Goal: Find contact information: Find contact information

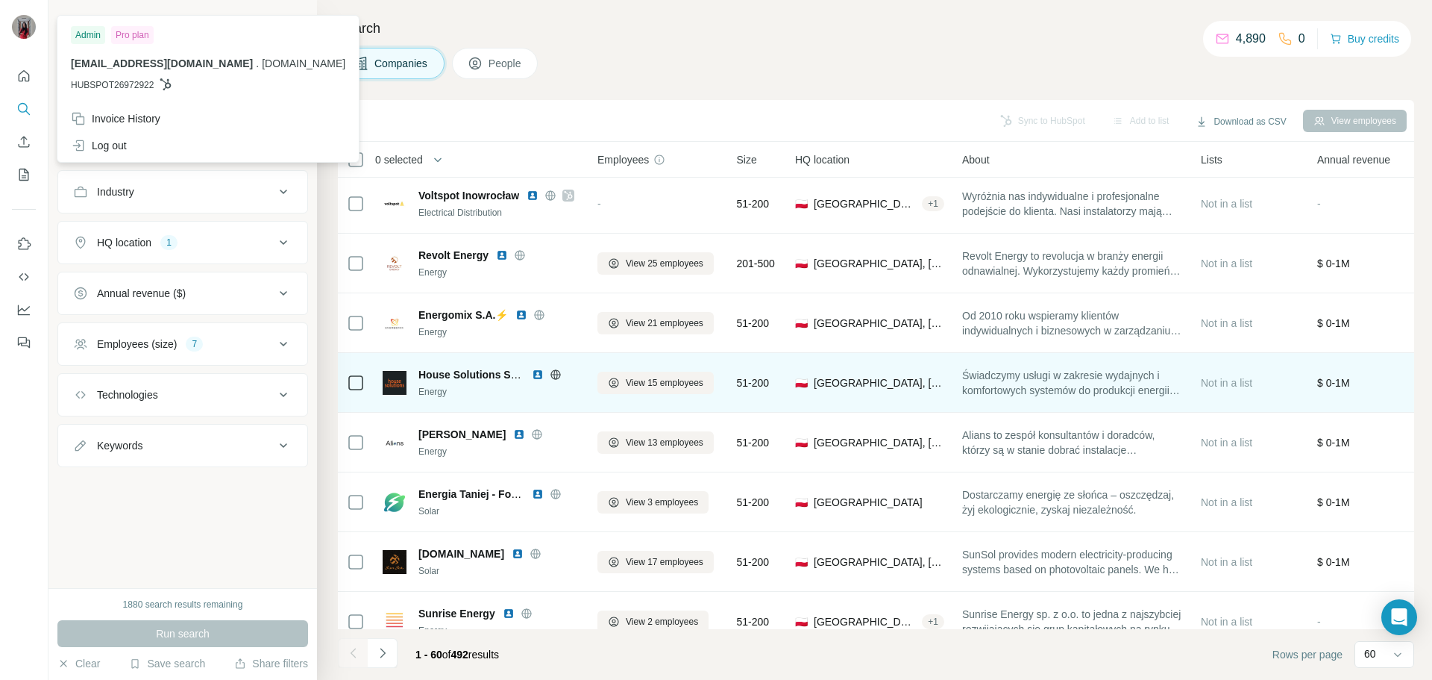
scroll to position [1119, 0]
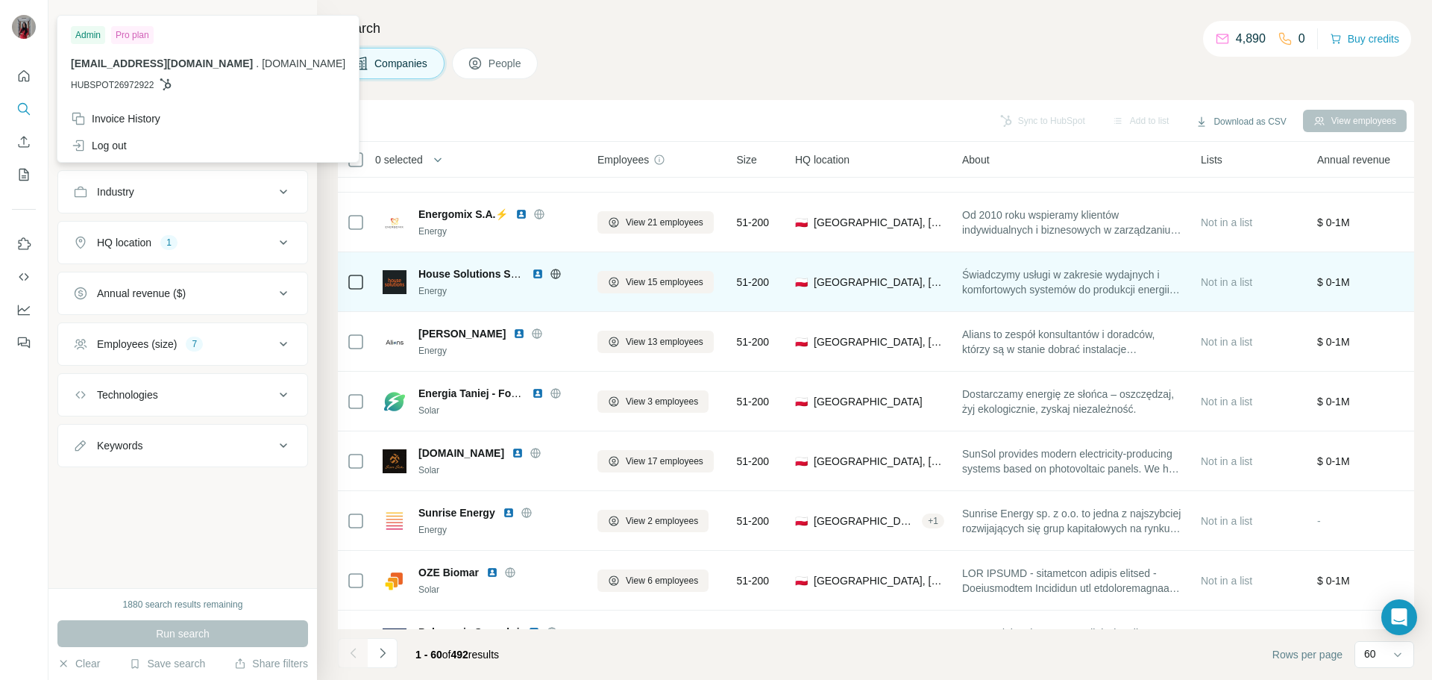
click at [538, 275] on img at bounding box center [538, 274] width 12 height 12
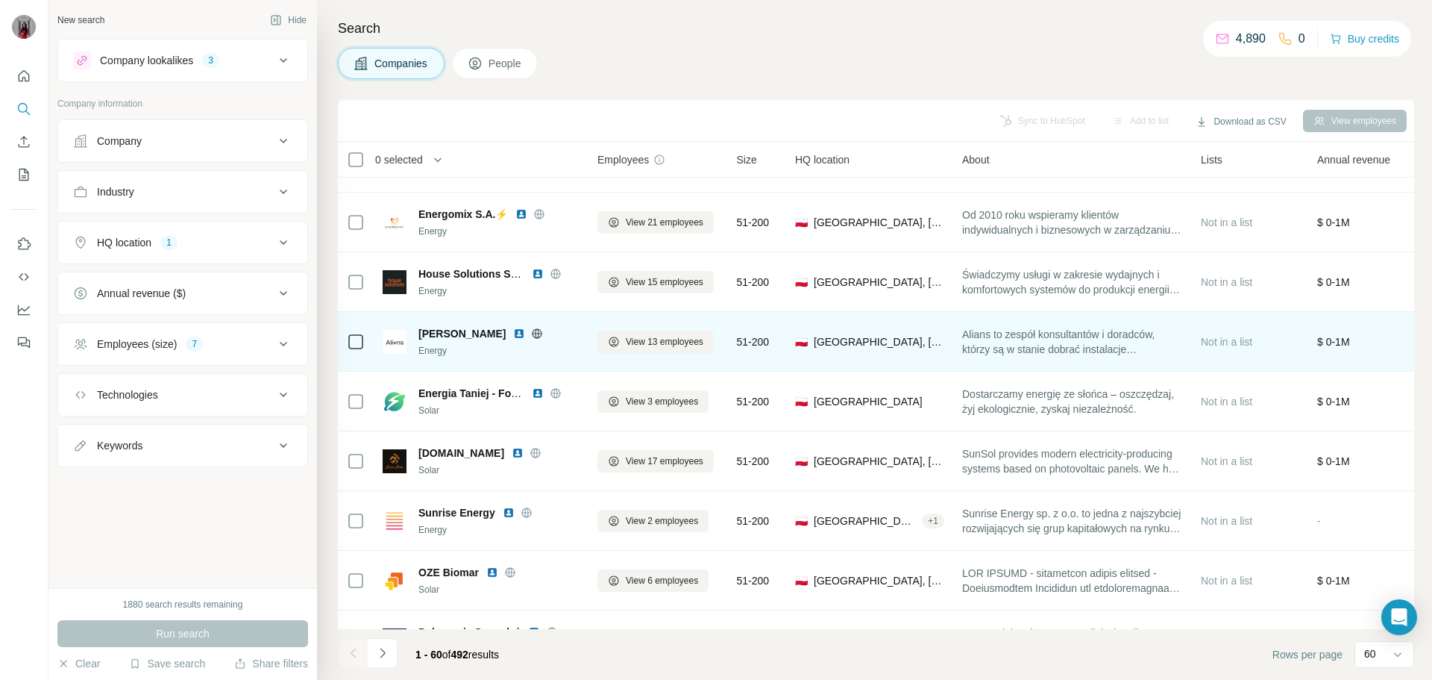
click at [513, 334] on img at bounding box center [519, 333] width 12 height 12
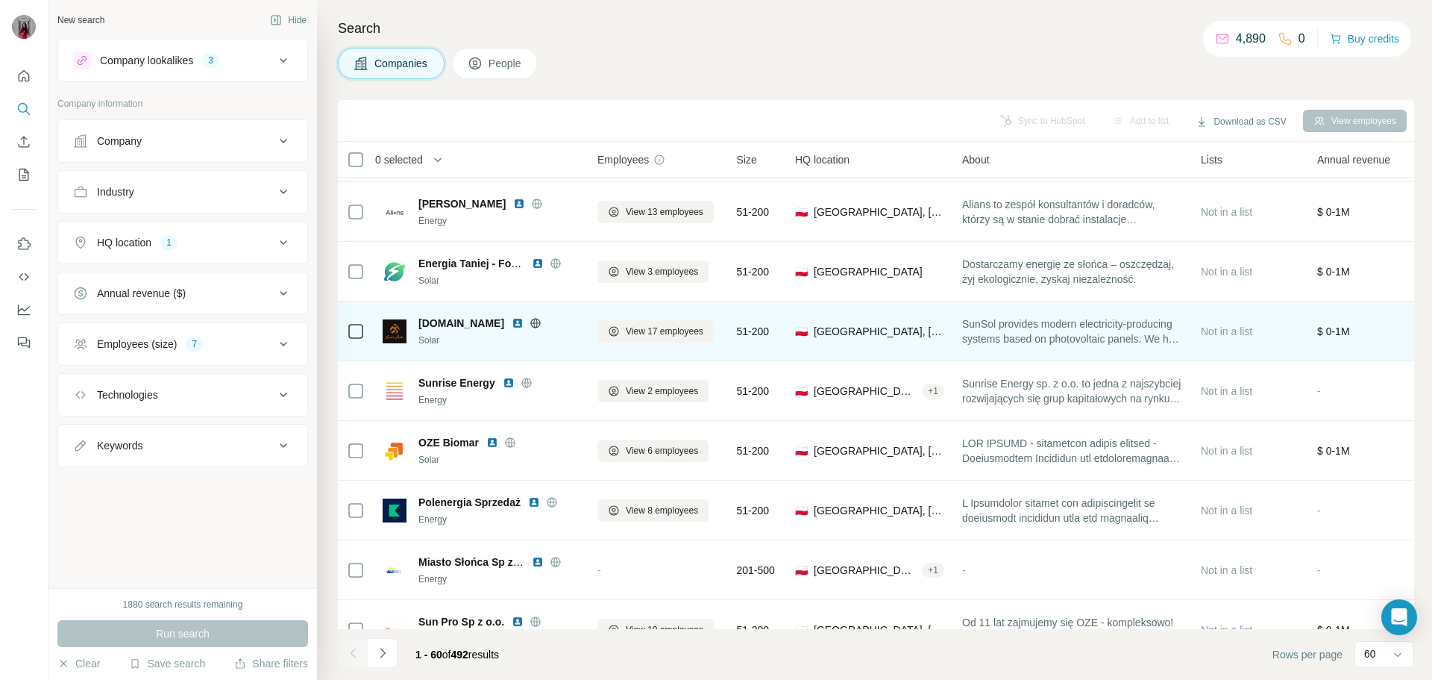
scroll to position [1268, 0]
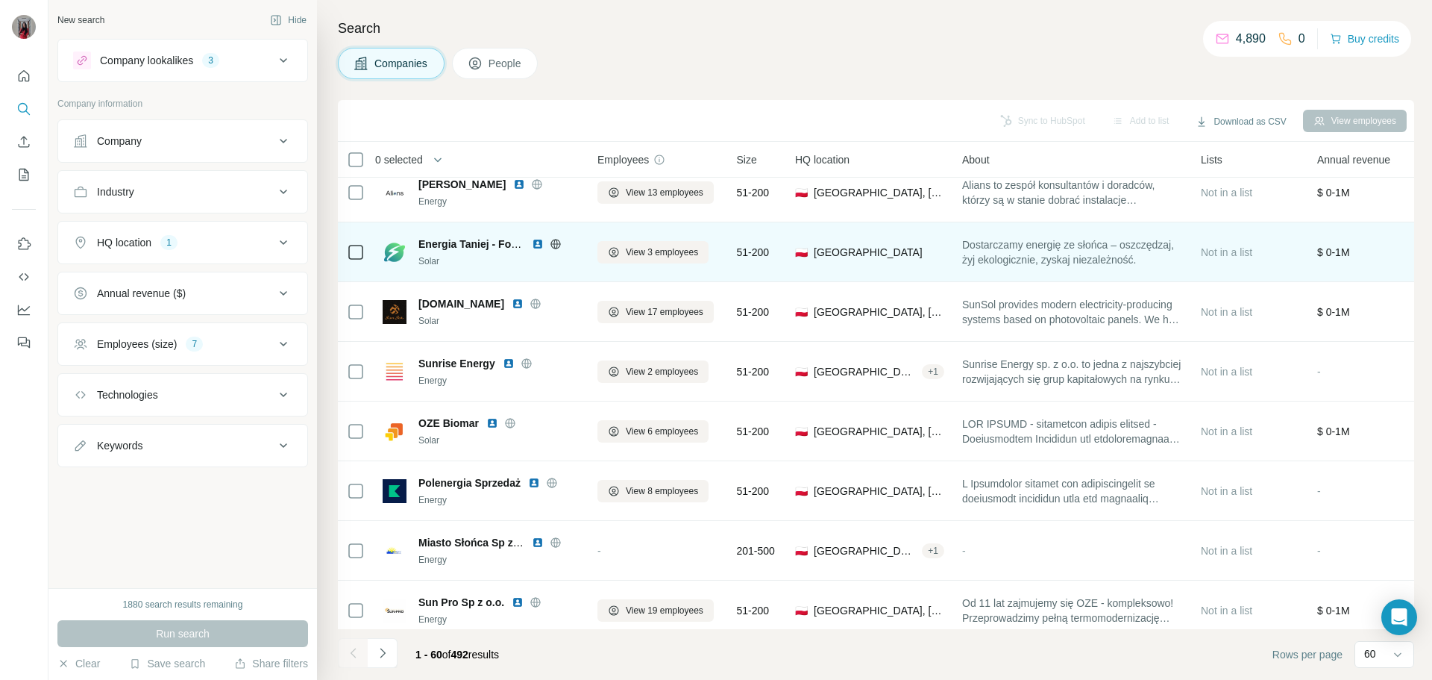
click at [536, 245] on img at bounding box center [538, 244] width 12 height 12
click at [558, 243] on icon at bounding box center [556, 243] width 10 height 1
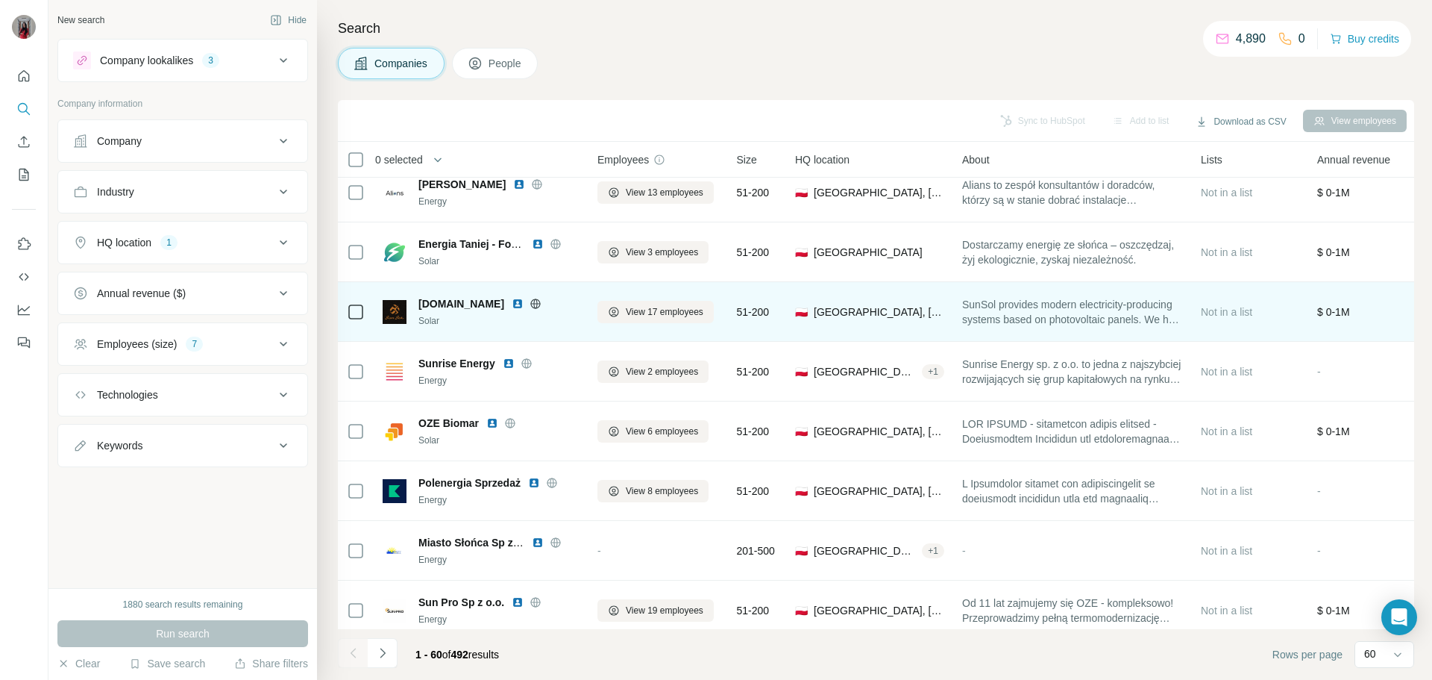
click at [512, 305] on img at bounding box center [518, 304] width 12 height 12
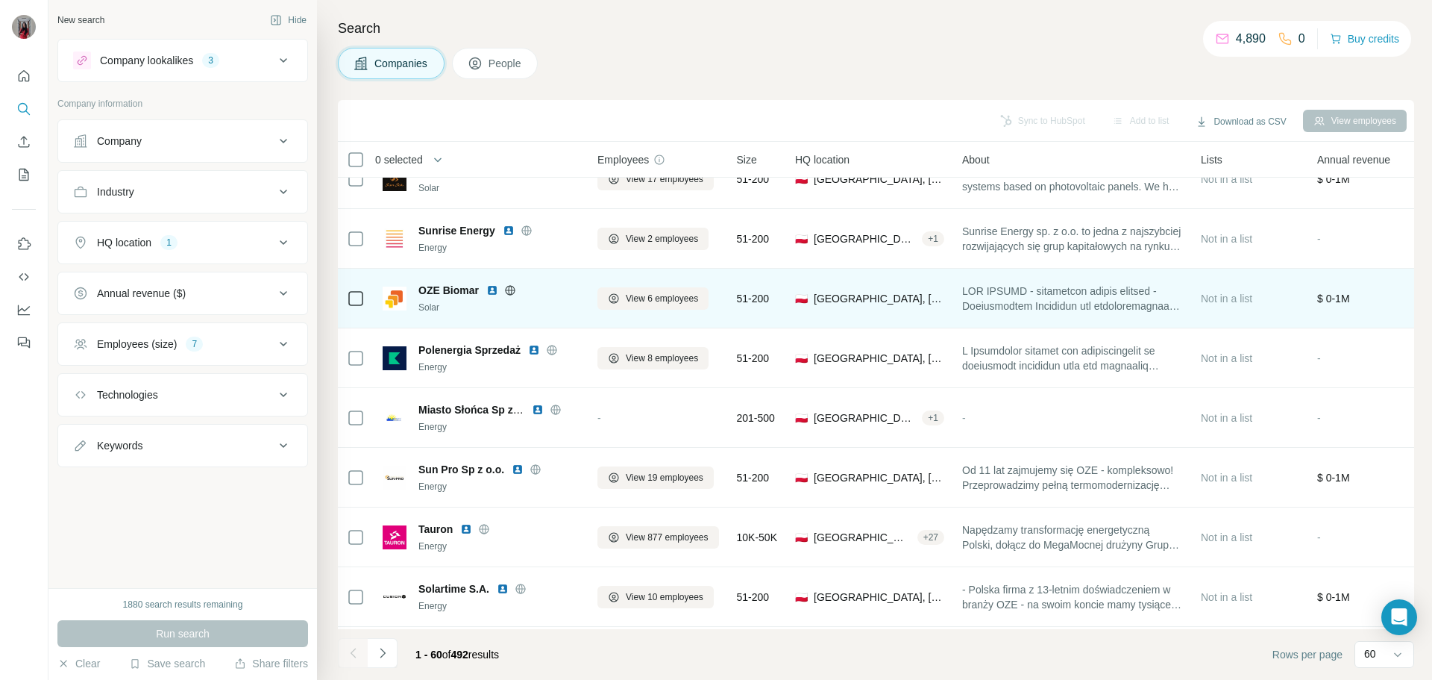
scroll to position [1417, 0]
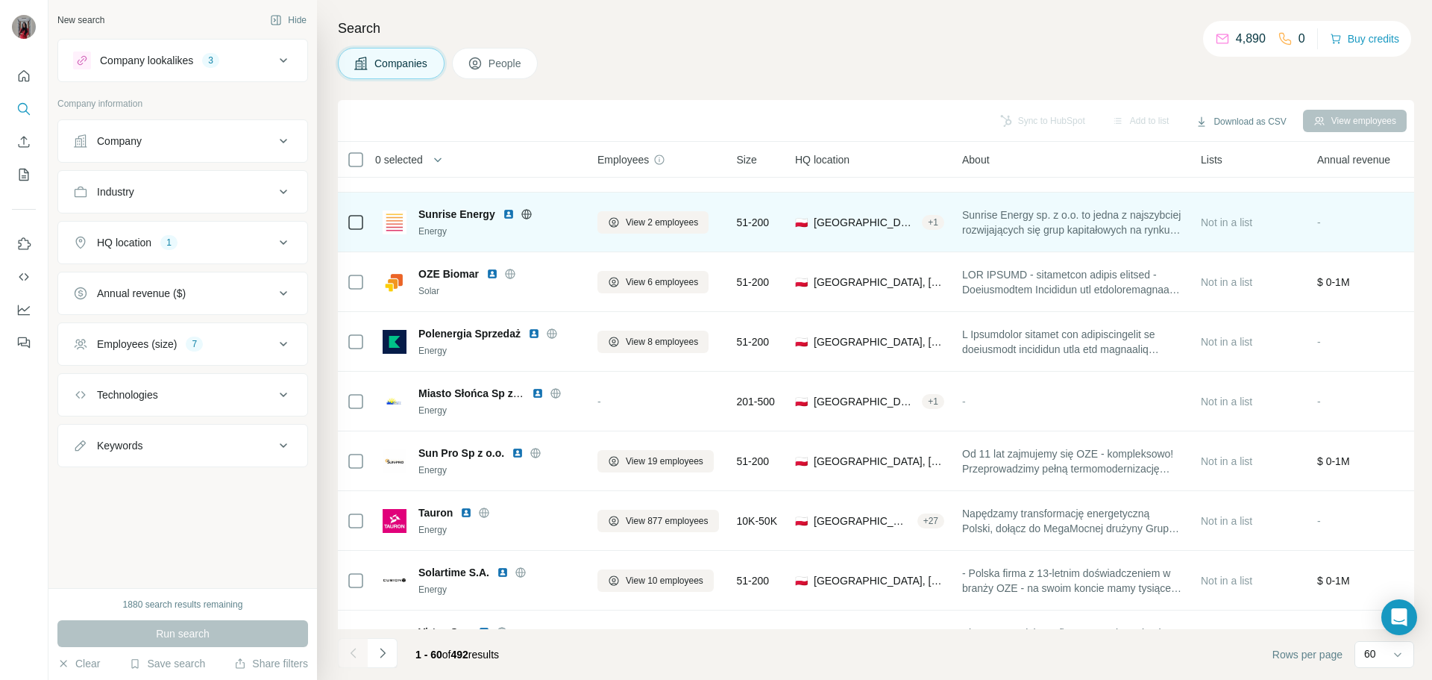
click at [508, 219] on img at bounding box center [509, 214] width 12 height 12
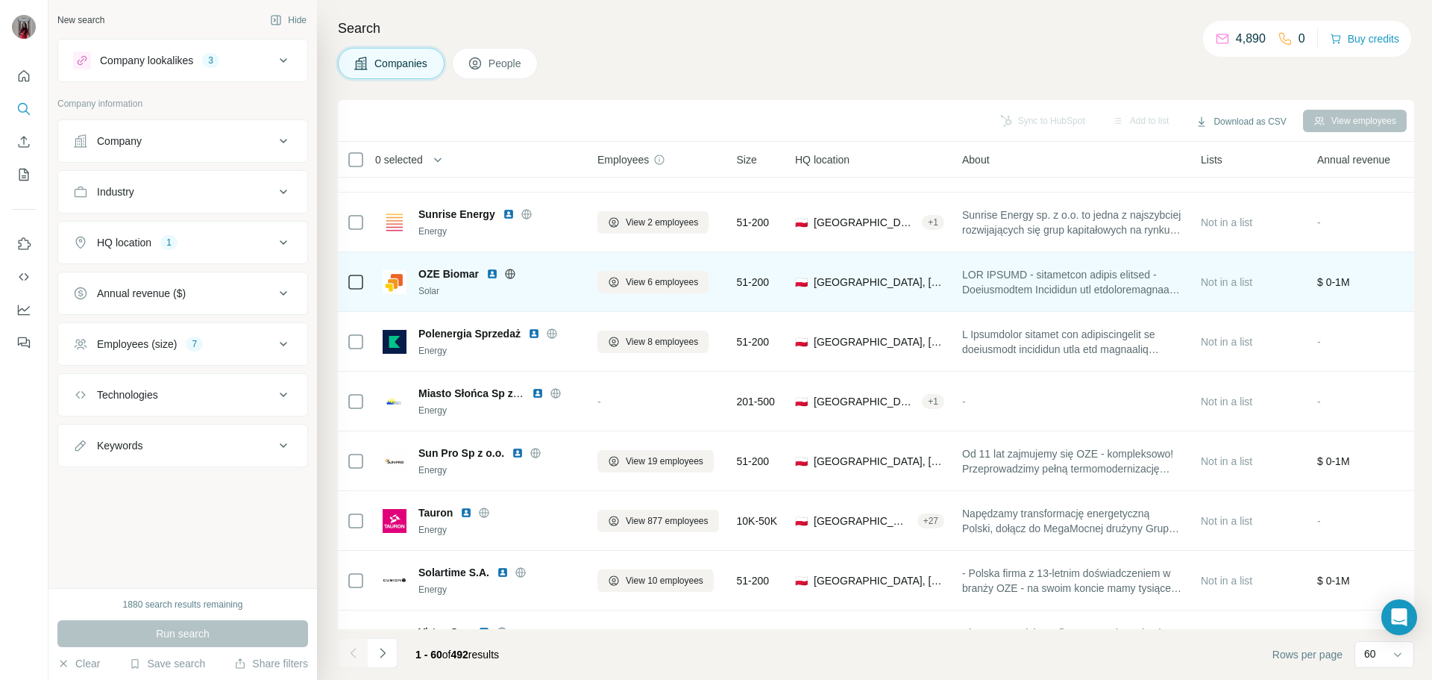
click at [494, 272] on img at bounding box center [492, 274] width 12 height 12
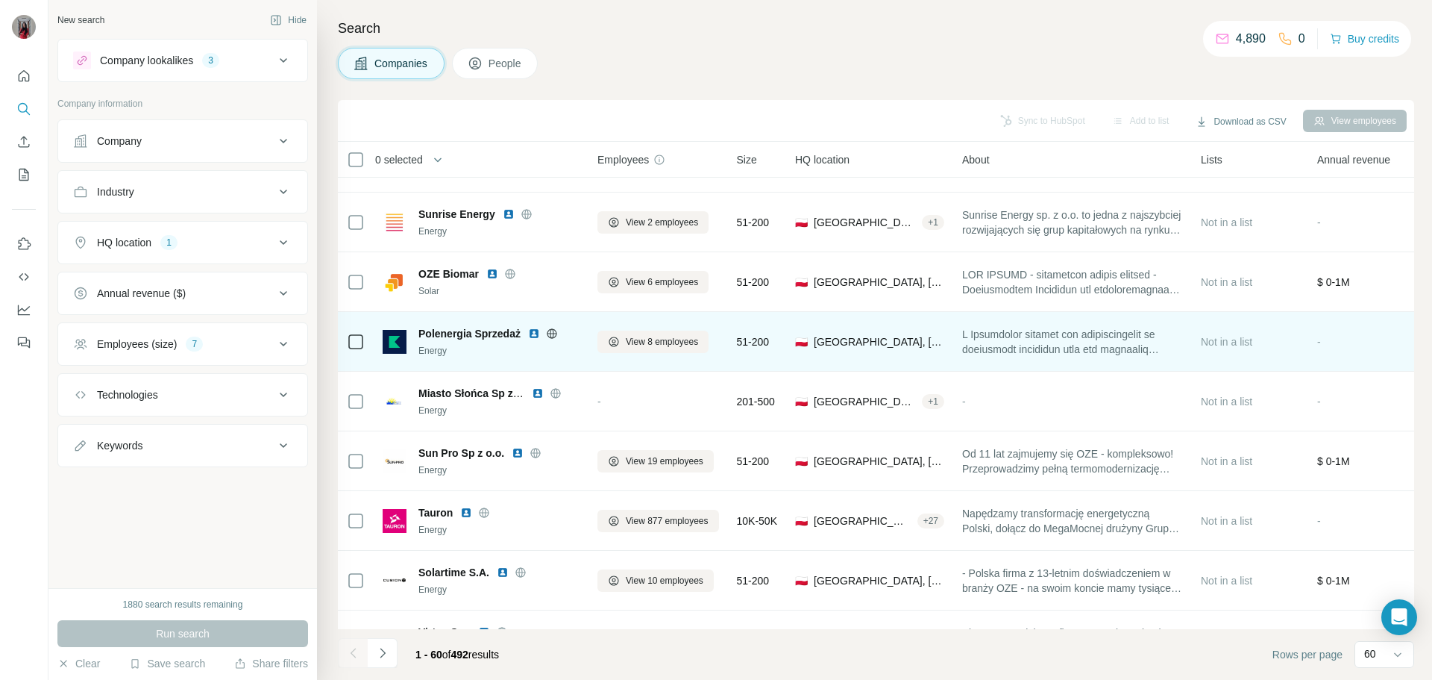
click at [531, 333] on img at bounding box center [534, 333] width 12 height 12
click at [554, 332] on icon at bounding box center [552, 333] width 12 height 12
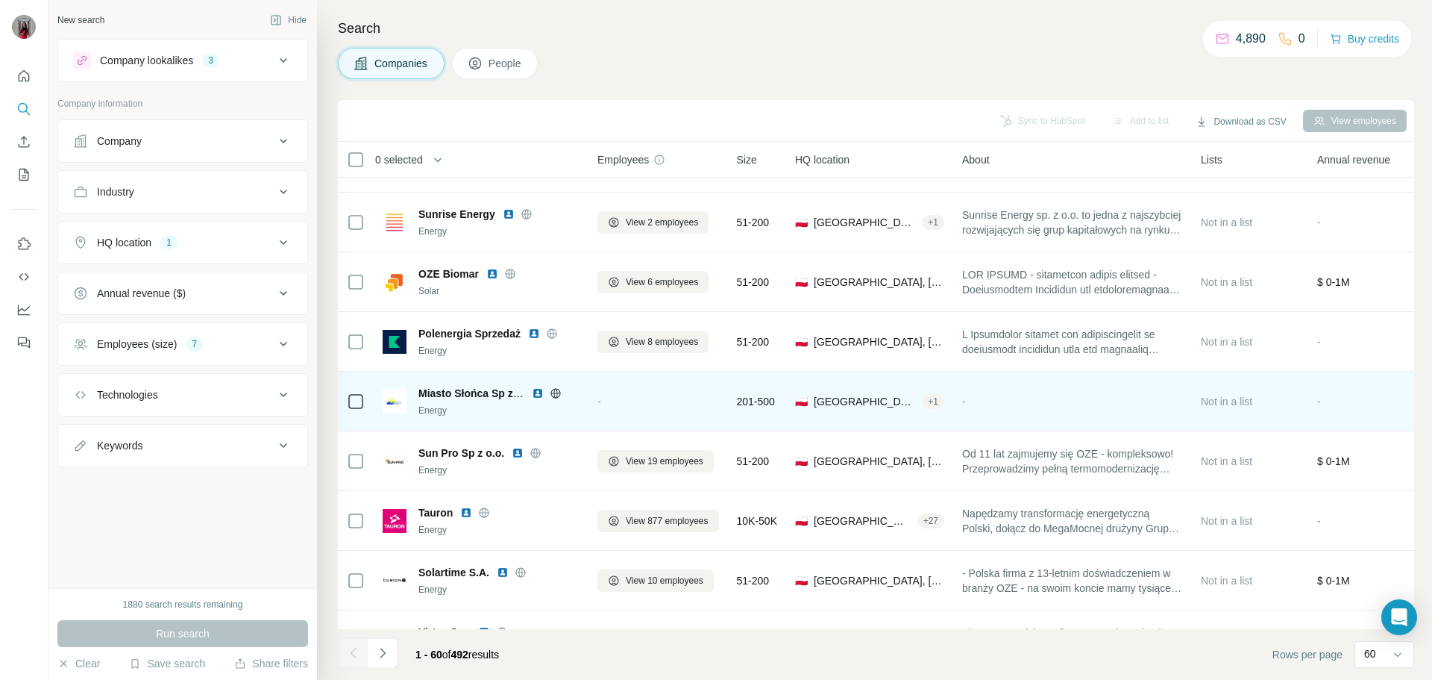
click at [538, 395] on img at bounding box center [538, 393] width 12 height 12
click at [556, 396] on icon at bounding box center [556, 393] width 12 height 12
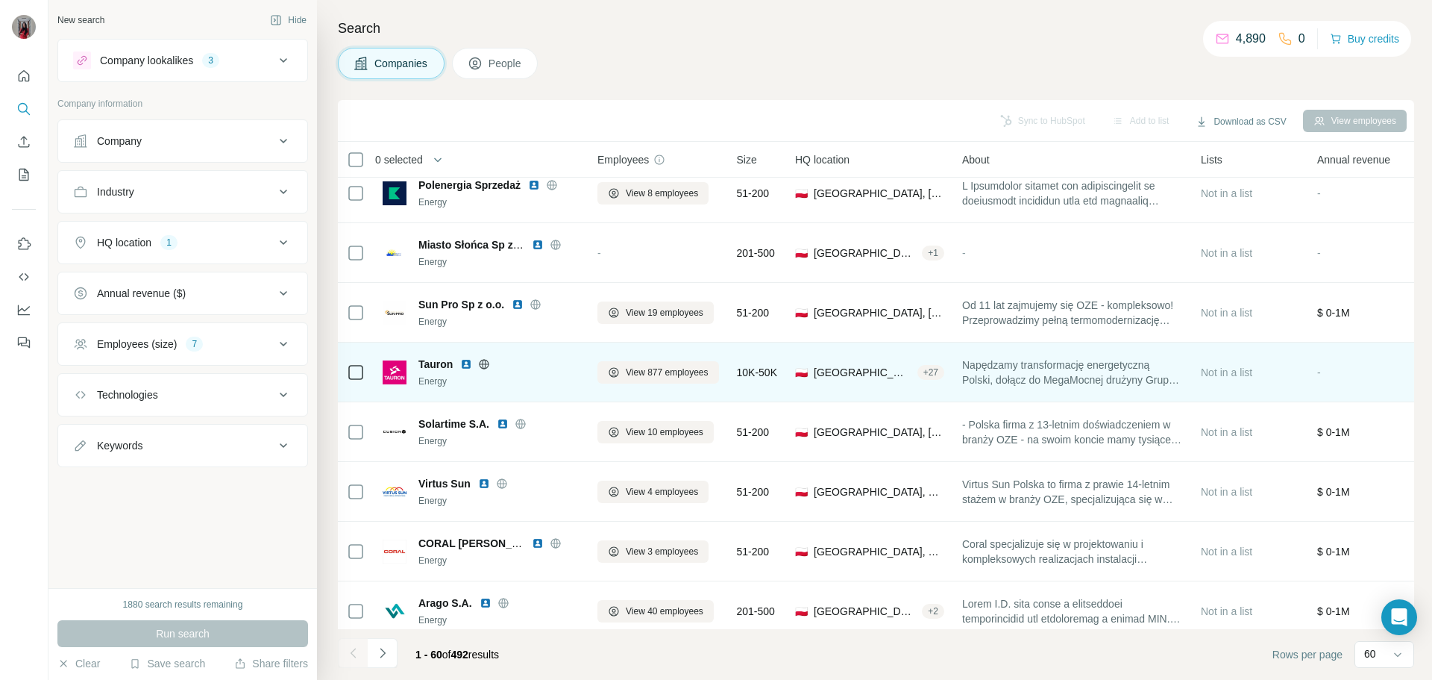
scroll to position [1567, 0]
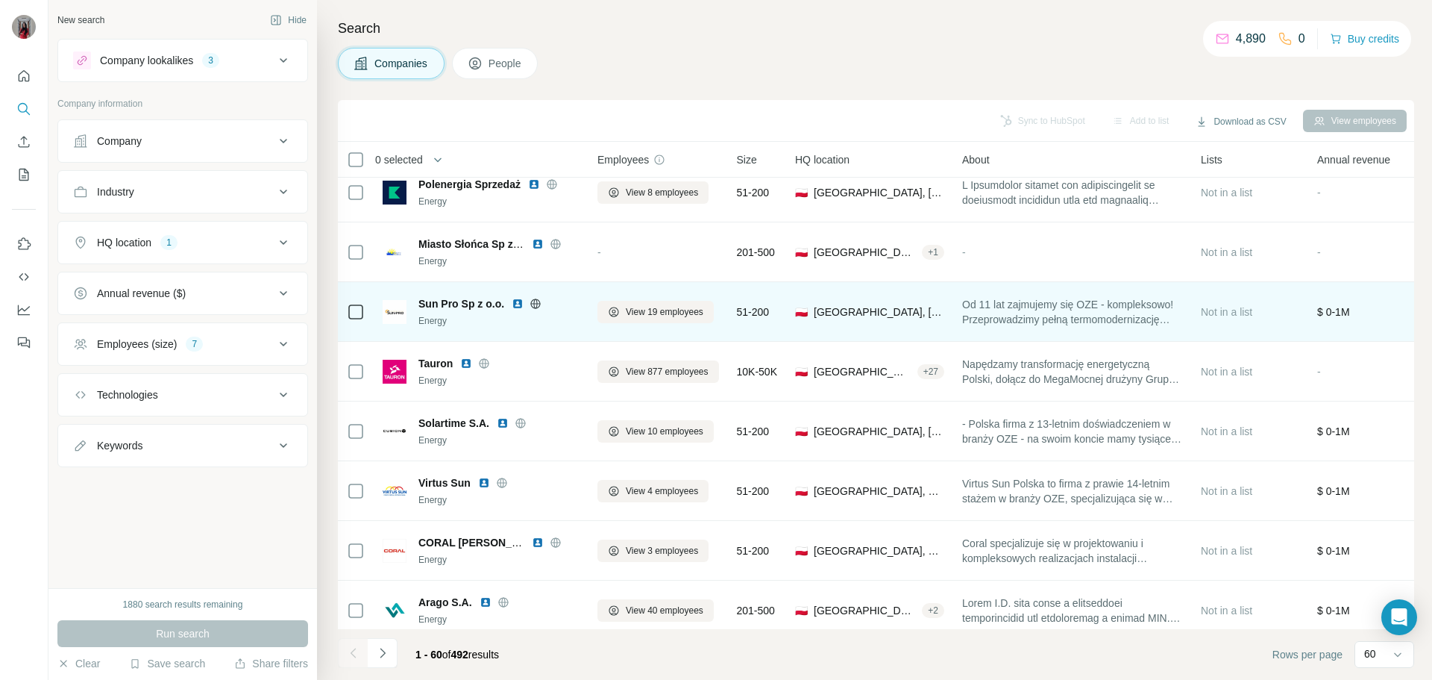
click at [515, 306] on img at bounding box center [518, 304] width 12 height 12
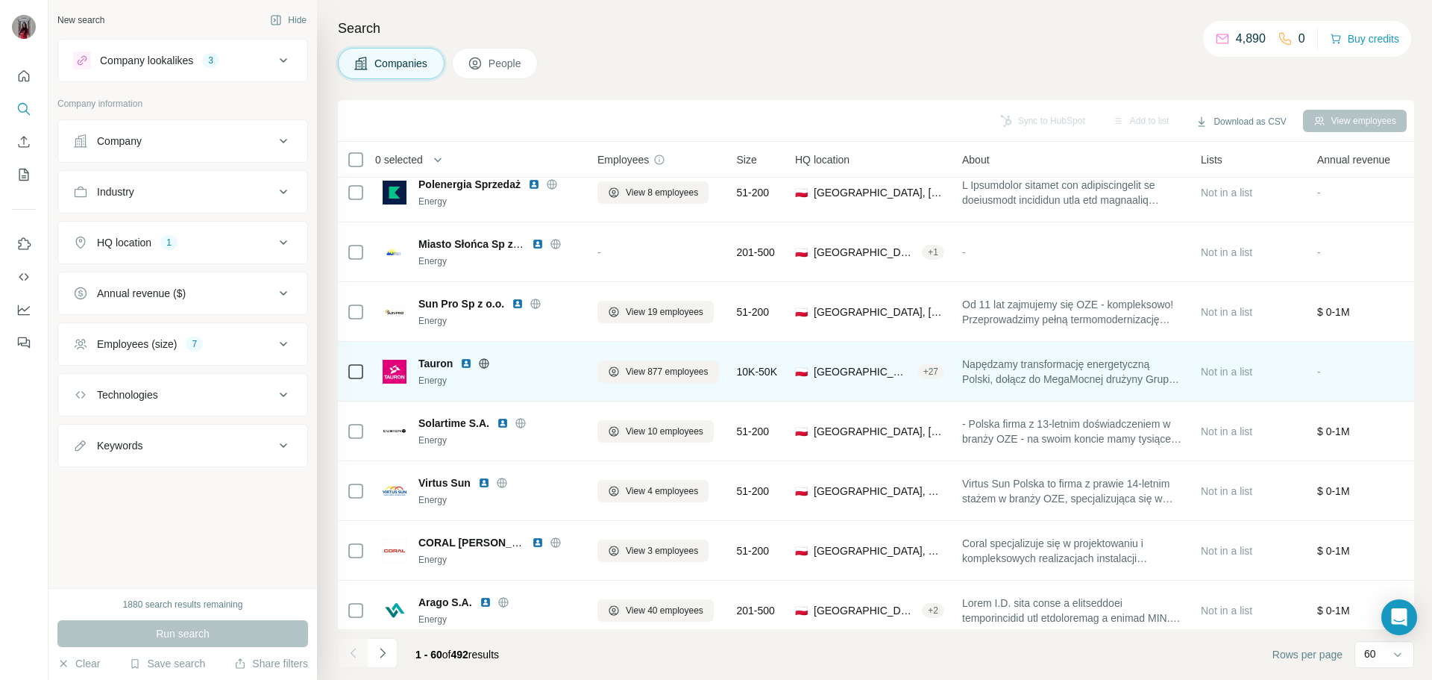
click at [470, 364] on img at bounding box center [466, 363] width 12 height 12
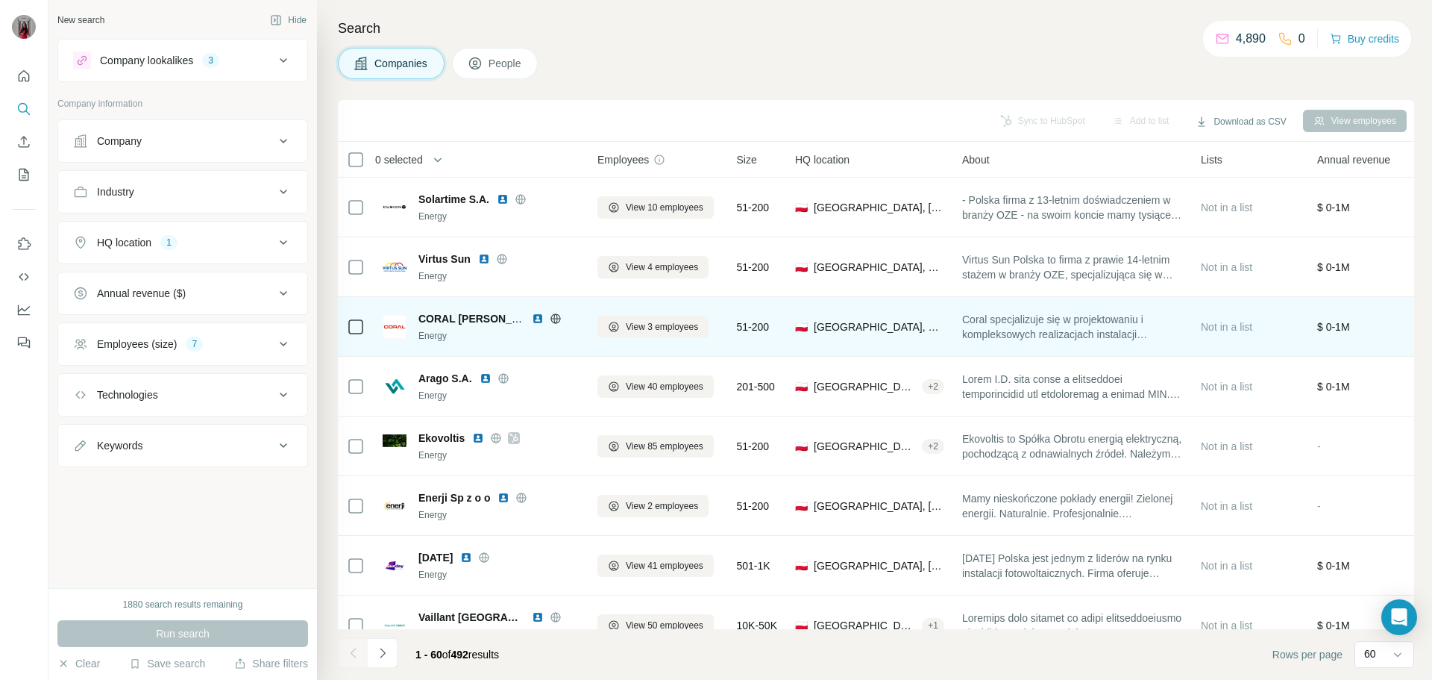
scroll to position [1716, 0]
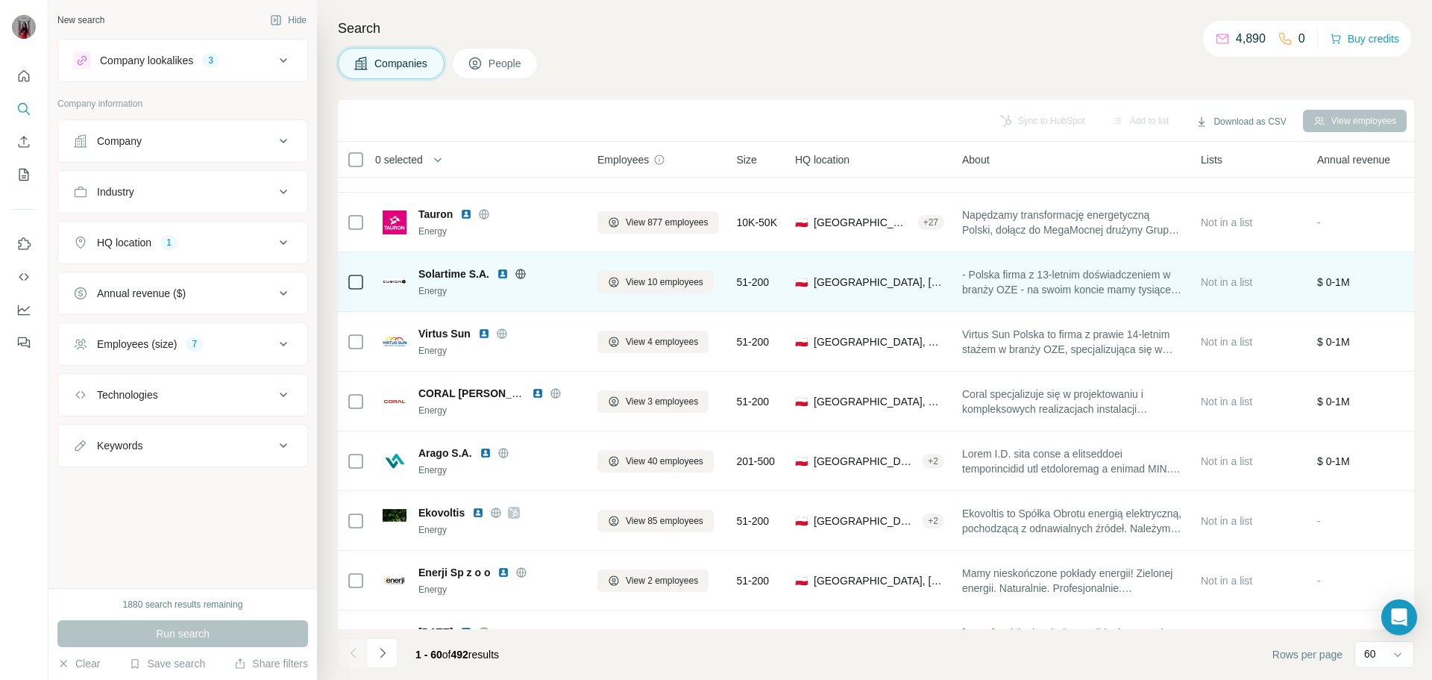
click at [502, 272] on img at bounding box center [503, 274] width 12 height 12
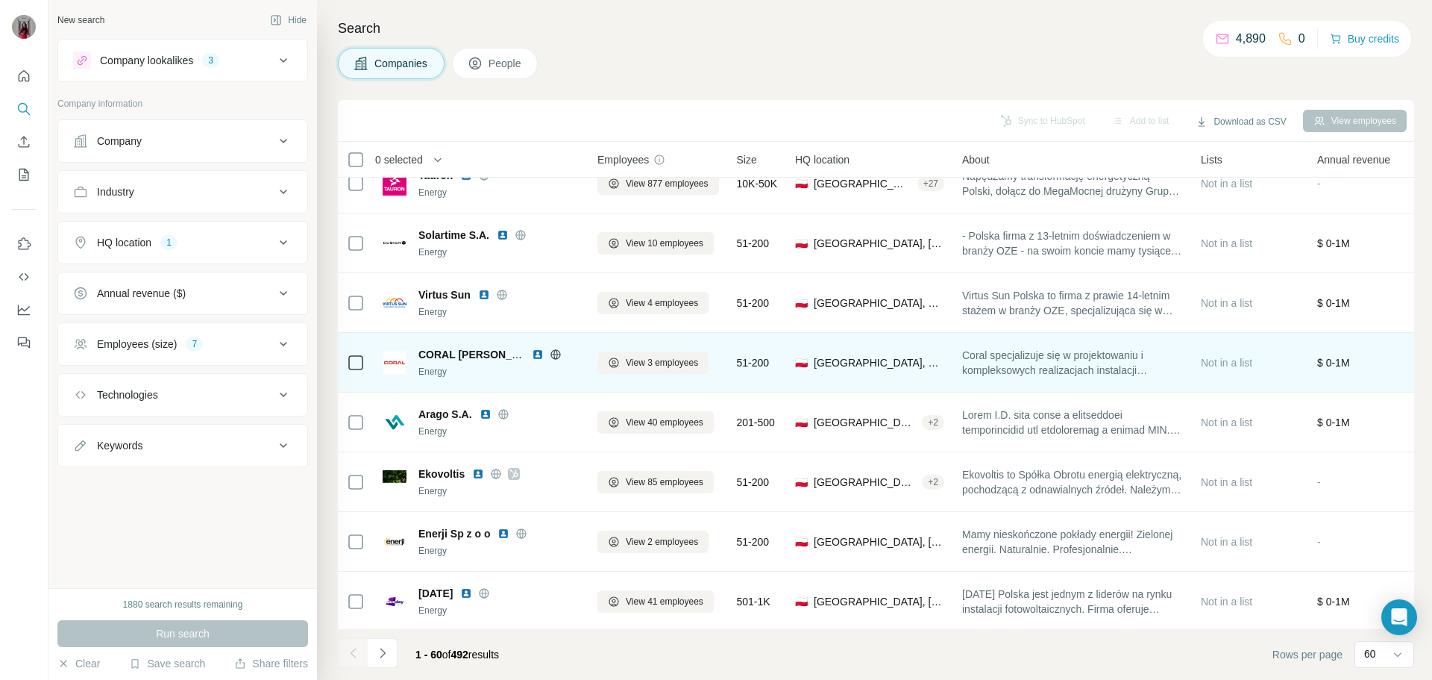
scroll to position [1790, 0]
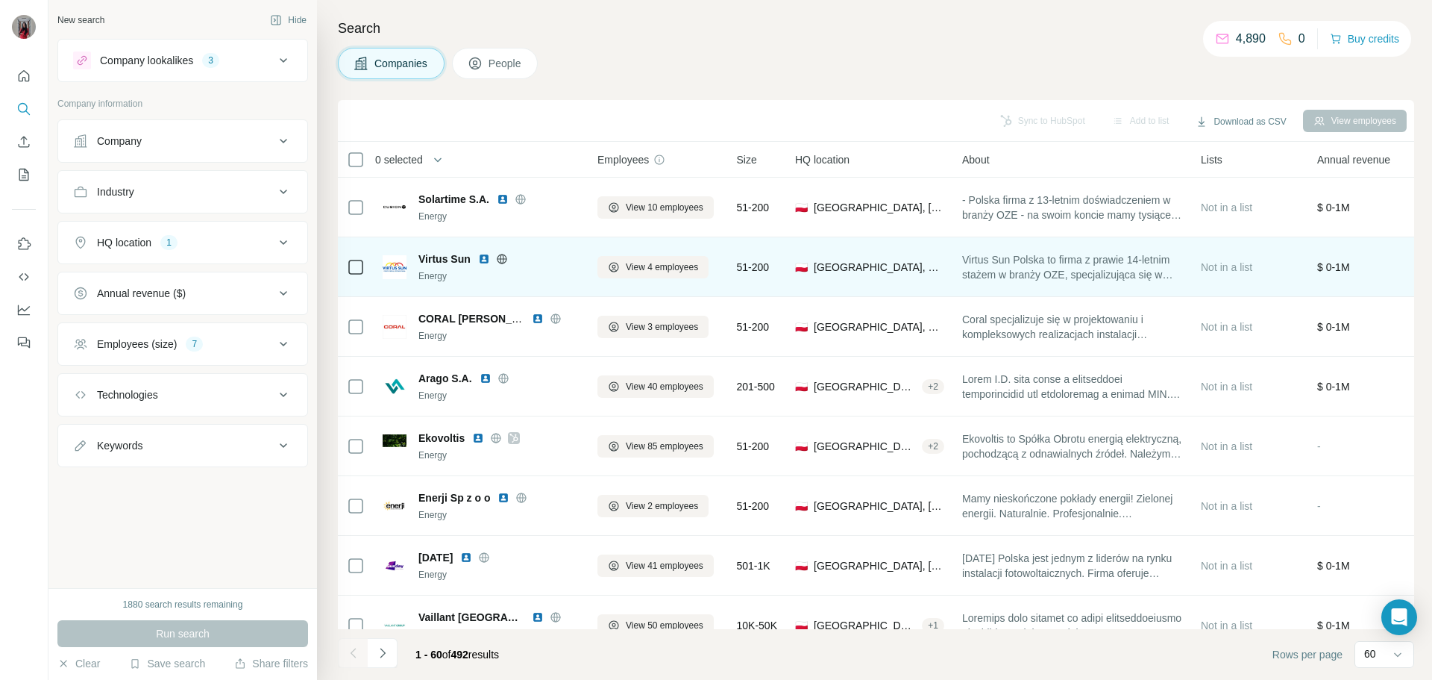
click at [483, 260] on img at bounding box center [484, 259] width 12 height 12
click at [506, 259] on icon at bounding box center [502, 258] width 10 height 1
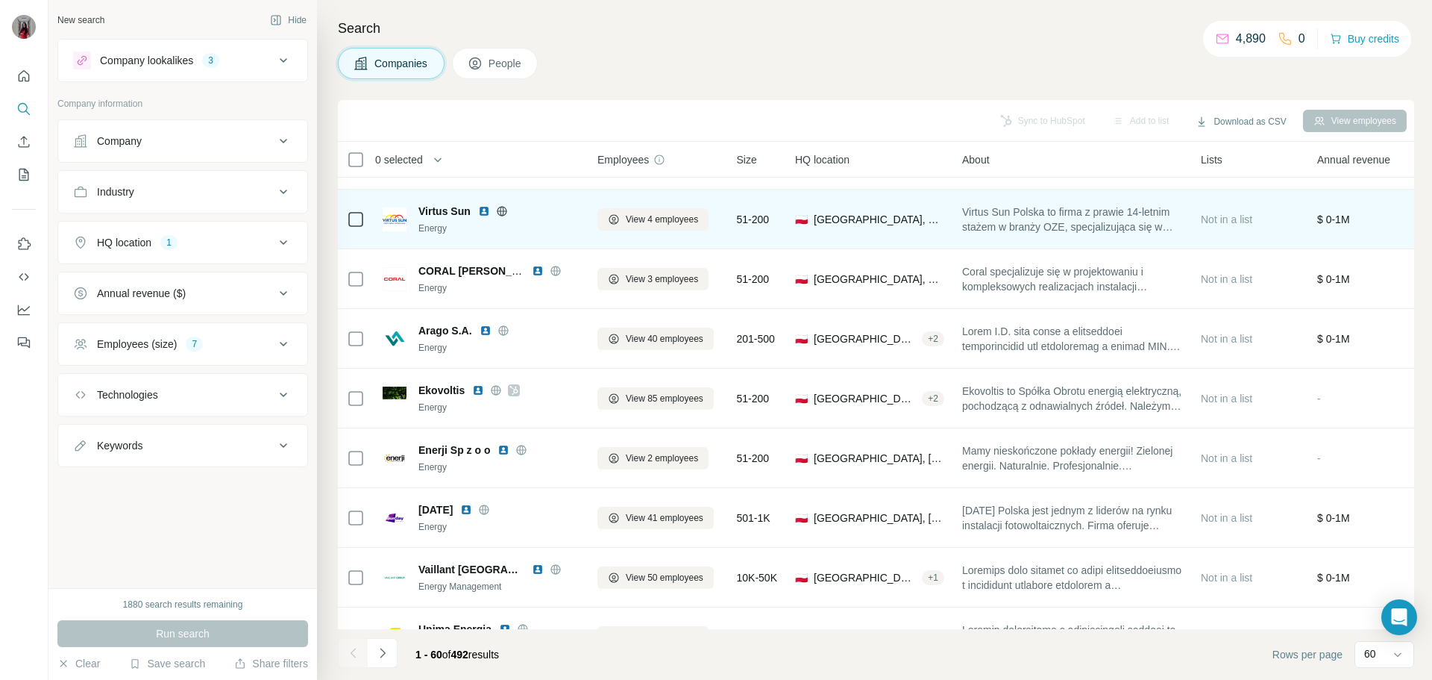
scroll to position [1865, 0]
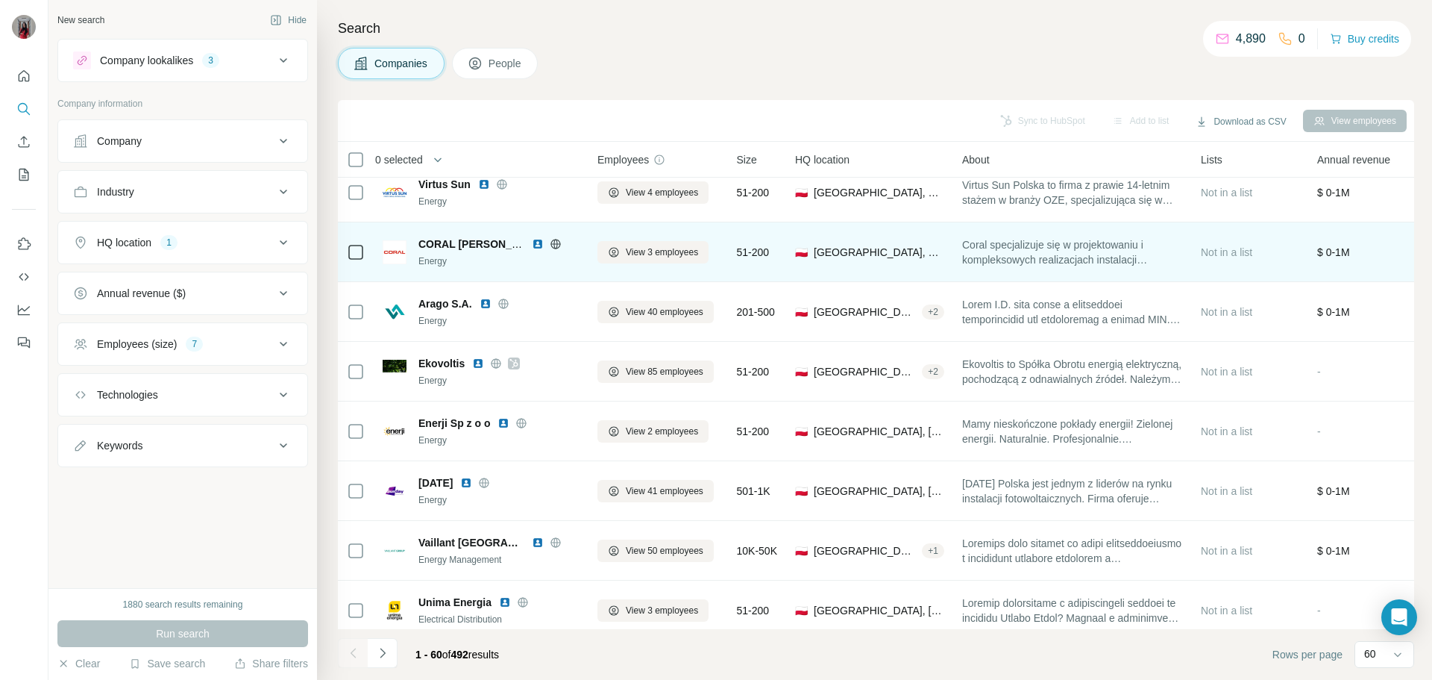
click at [538, 243] on img at bounding box center [538, 244] width 12 height 12
click at [534, 245] on img at bounding box center [538, 244] width 12 height 12
click at [560, 242] on icon at bounding box center [556, 244] width 10 height 10
drag, startPoint x: 416, startPoint y: 243, endPoint x: 468, endPoint y: 248, distance: 51.7
click at [468, 248] on div "CORAL [PERSON_NAME] [PERSON_NAME] Sp. j Energy" at bounding box center [481, 251] width 197 height 31
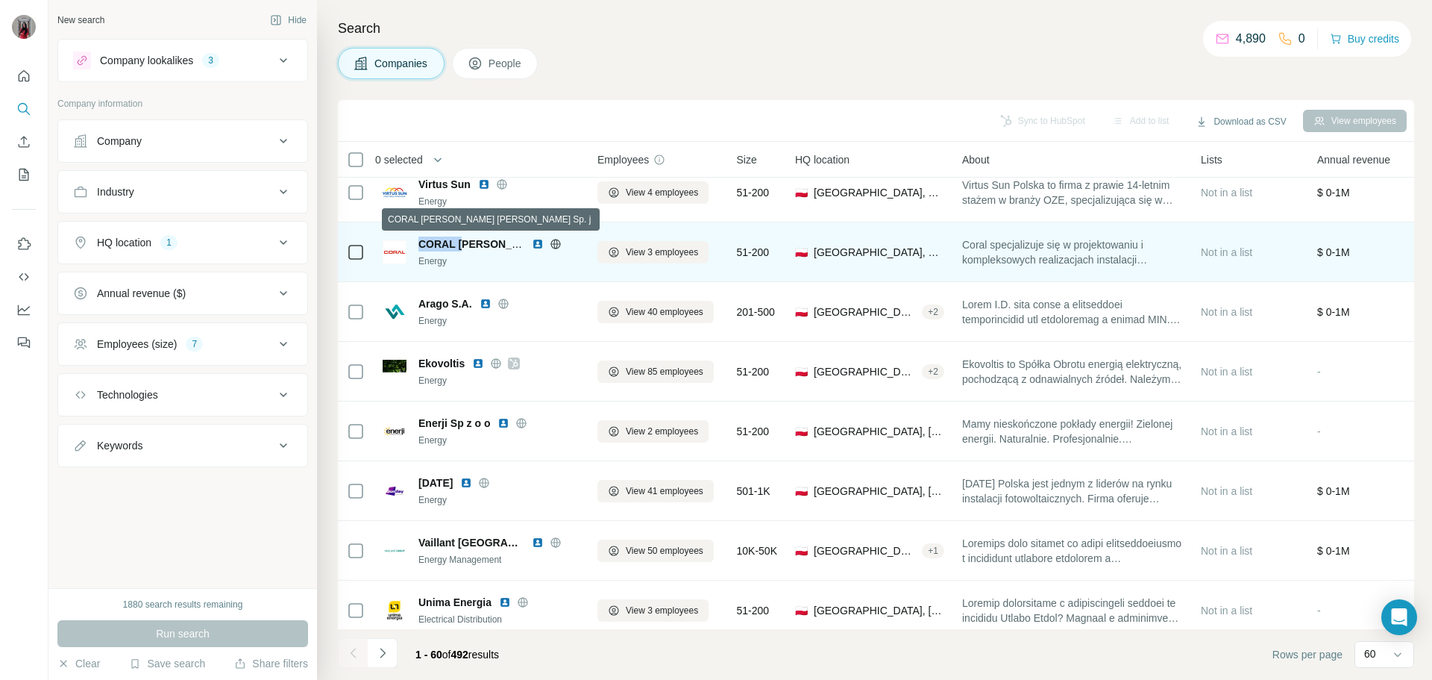
copy span "CORAL W"
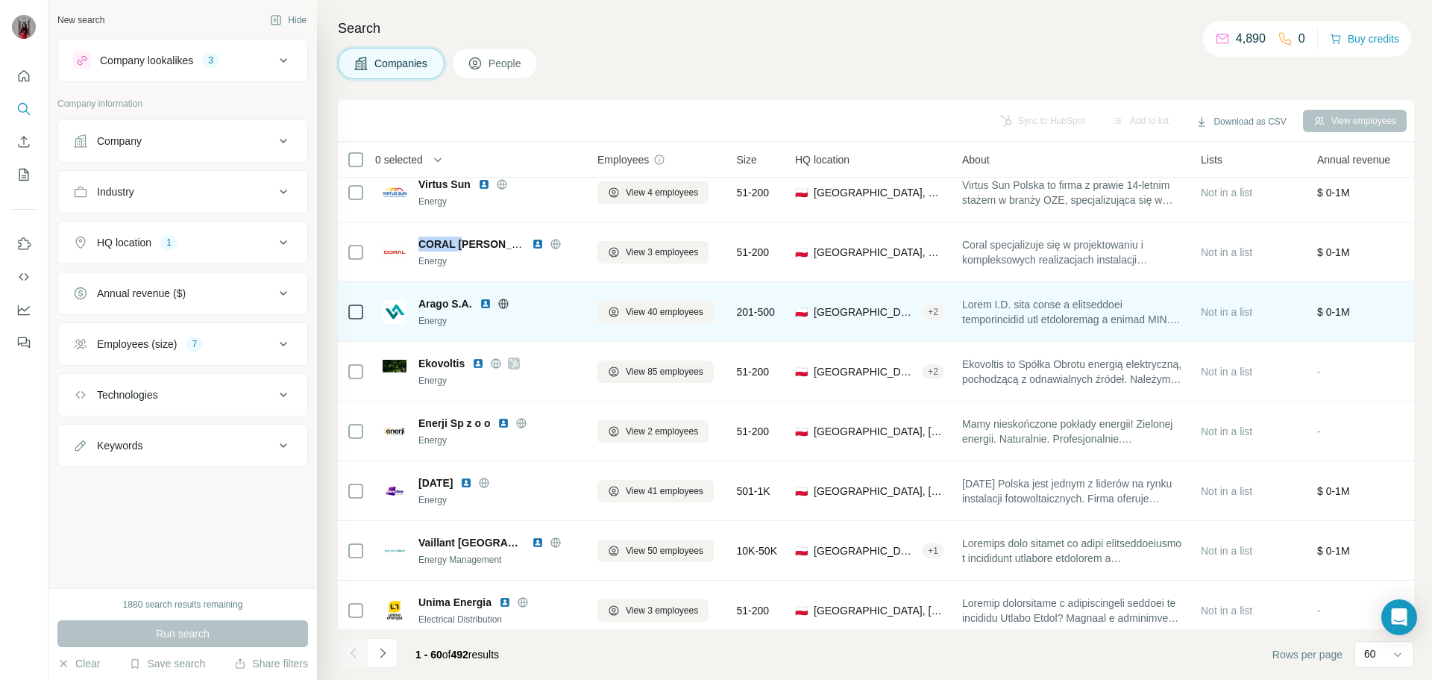
click at [485, 304] on img at bounding box center [486, 304] width 12 height 12
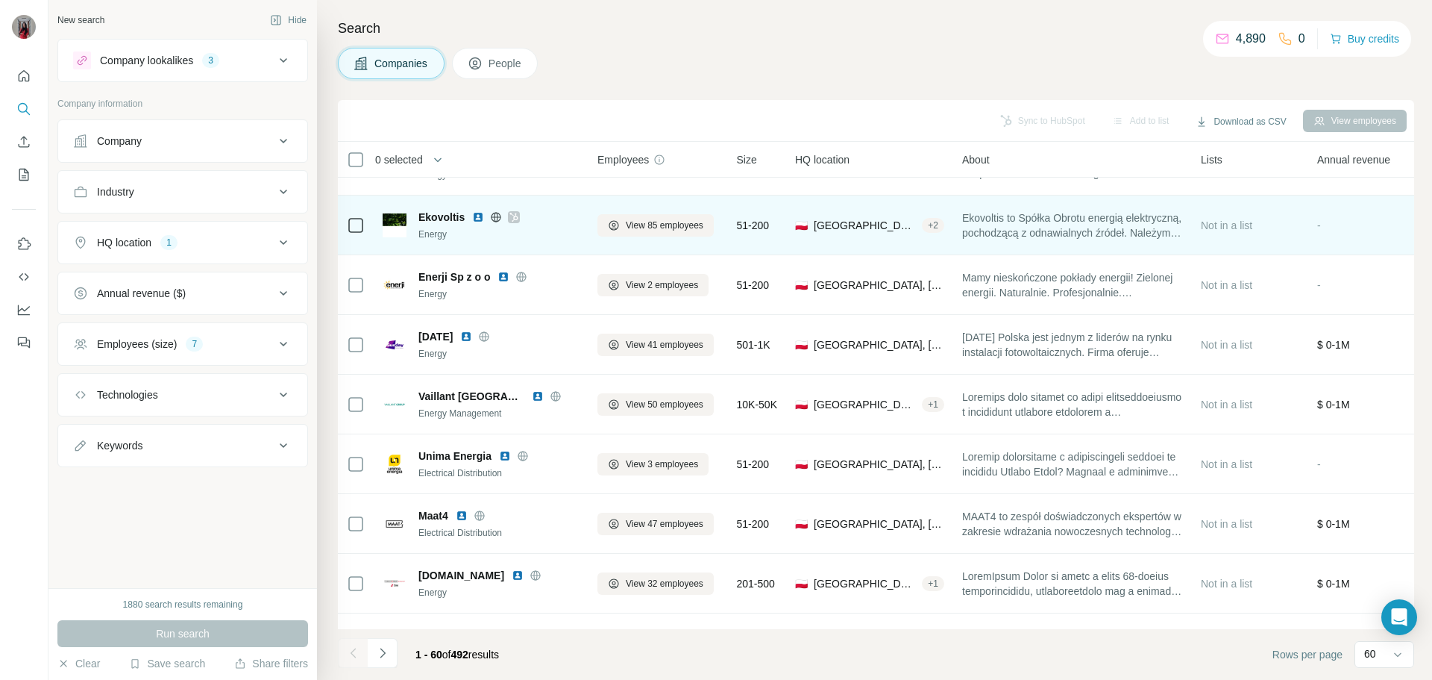
scroll to position [2014, 0]
click at [515, 216] on icon at bounding box center [514, 214] width 9 height 12
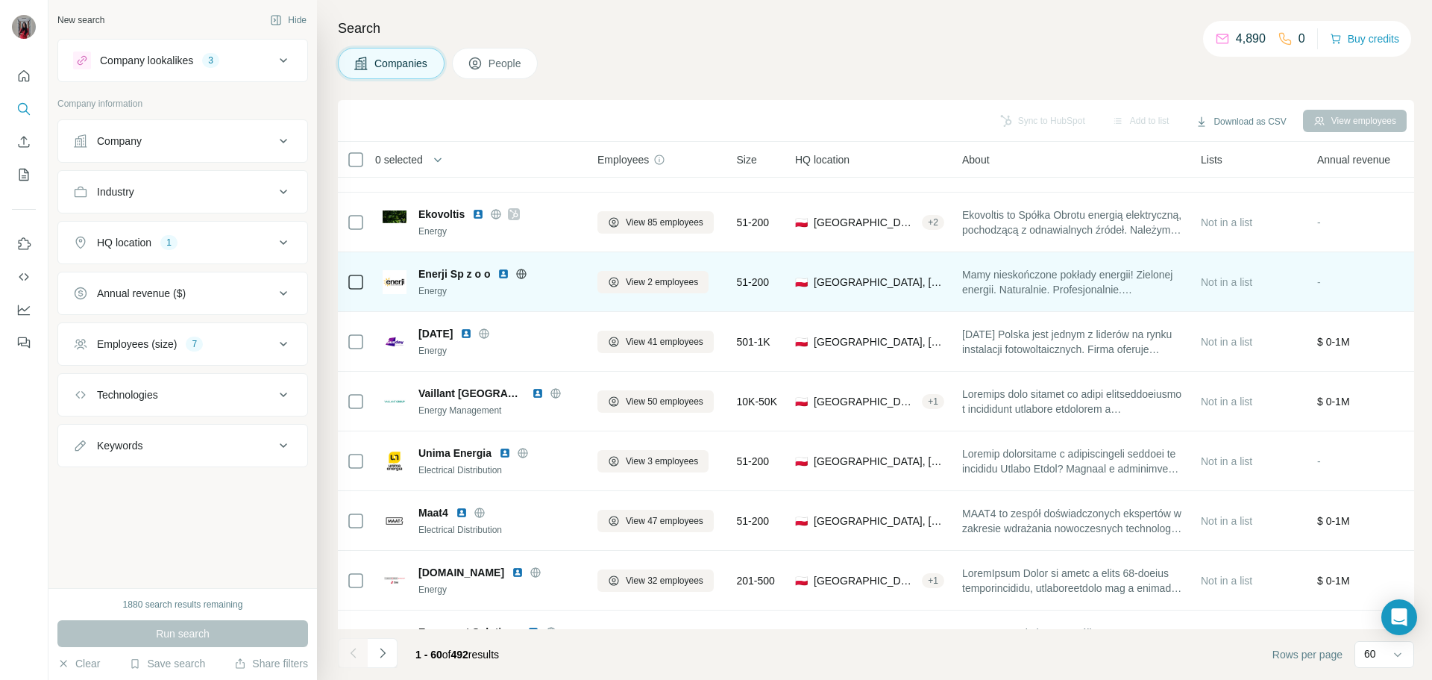
click at [503, 275] on img at bounding box center [504, 274] width 12 height 12
click at [521, 275] on icon at bounding box center [521, 274] width 12 height 12
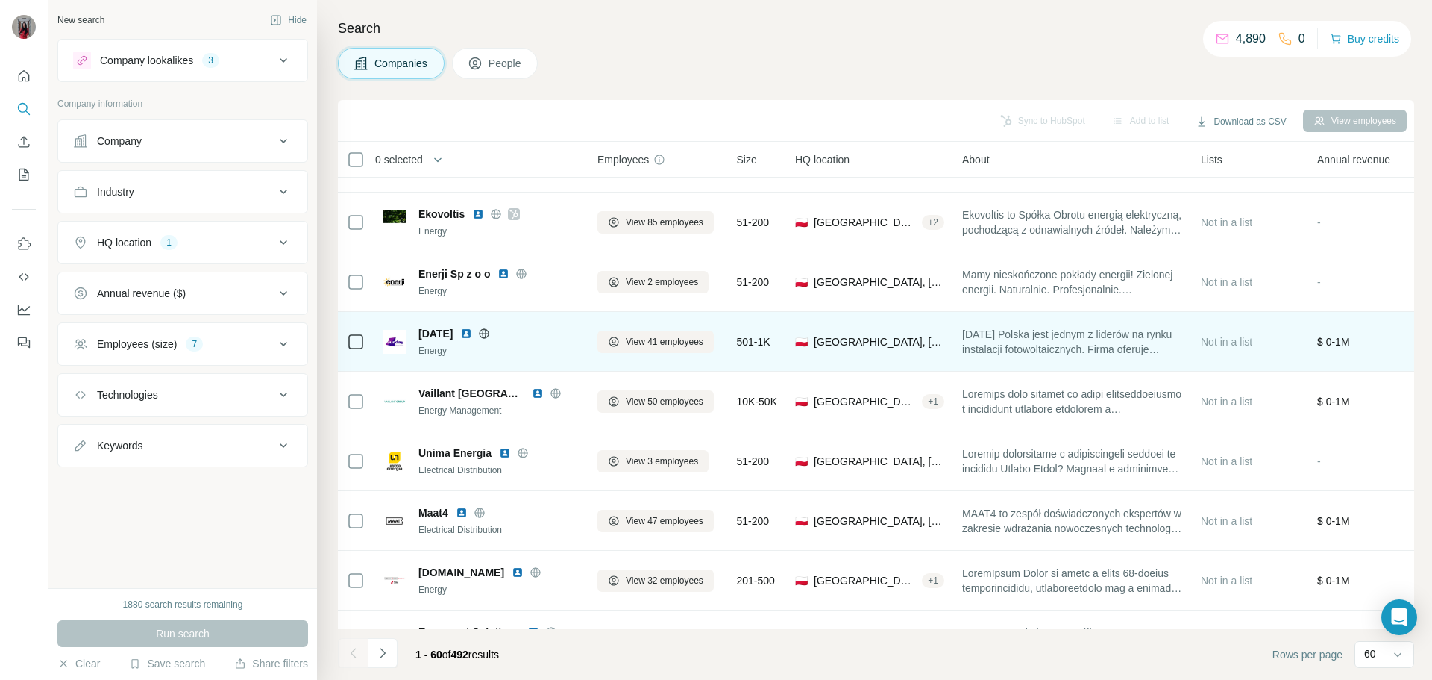
click at [472, 334] on img at bounding box center [466, 333] width 12 height 12
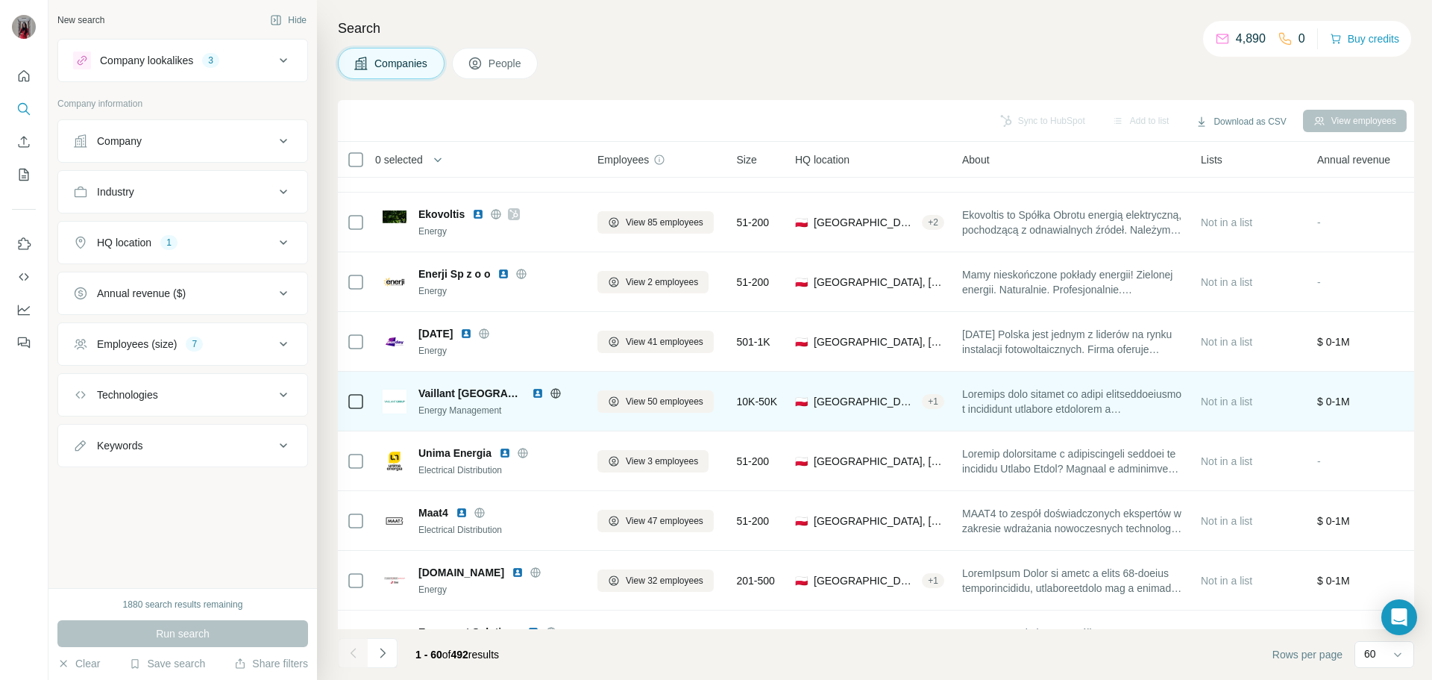
click at [532, 395] on img at bounding box center [538, 393] width 12 height 12
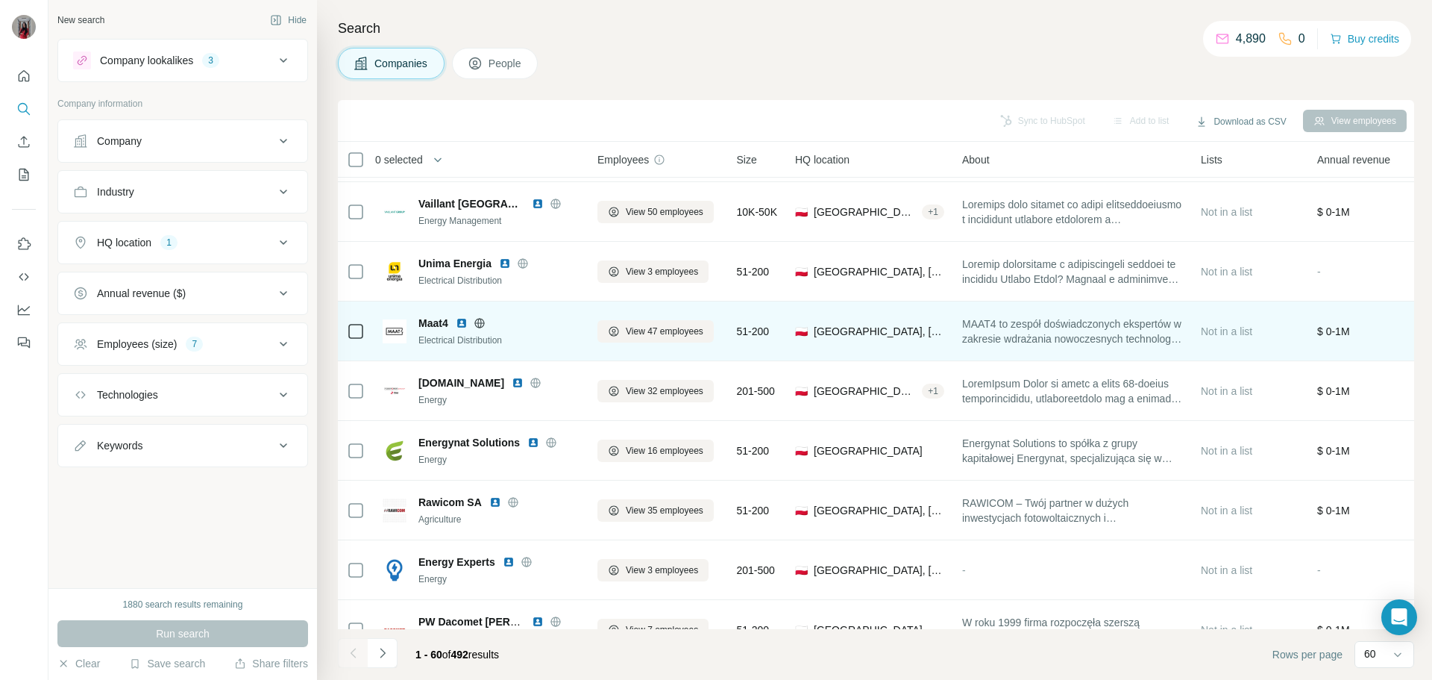
scroll to position [2238, 0]
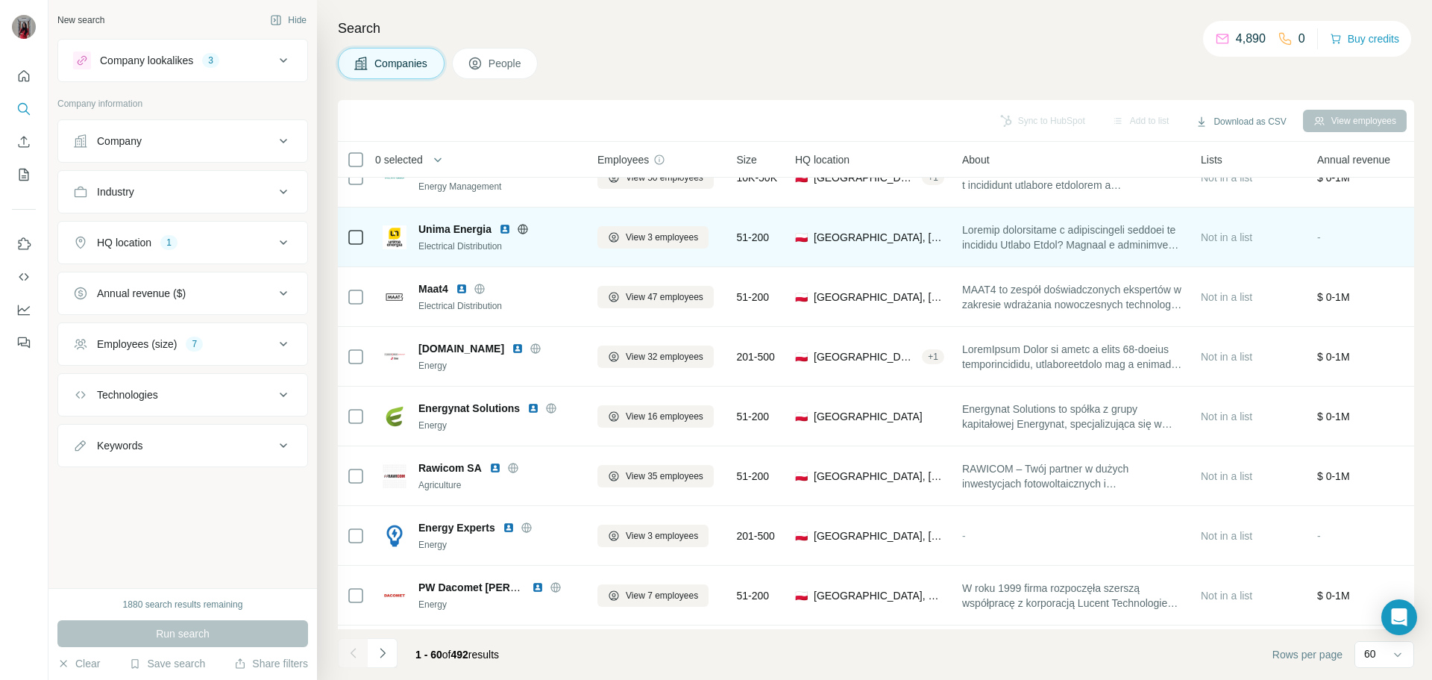
click at [506, 228] on img at bounding box center [505, 229] width 12 height 12
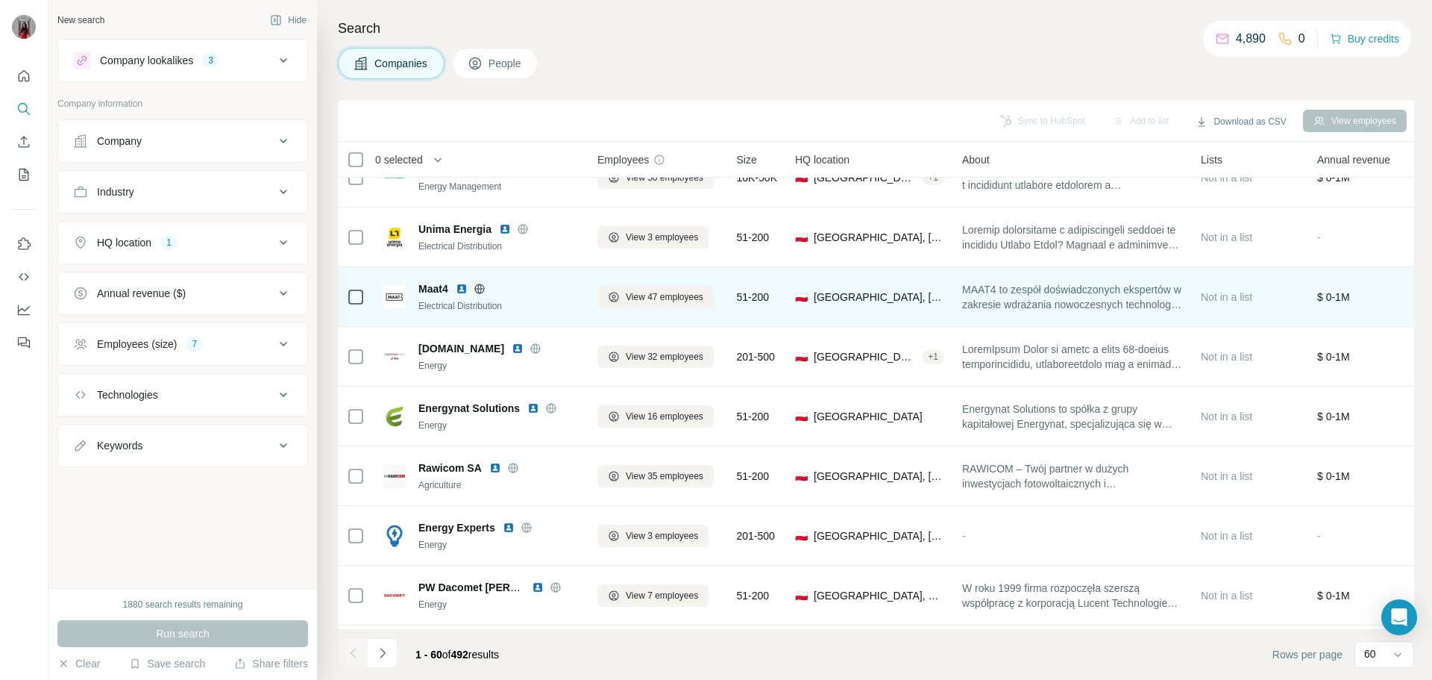
click at [464, 289] on img at bounding box center [462, 289] width 12 height 12
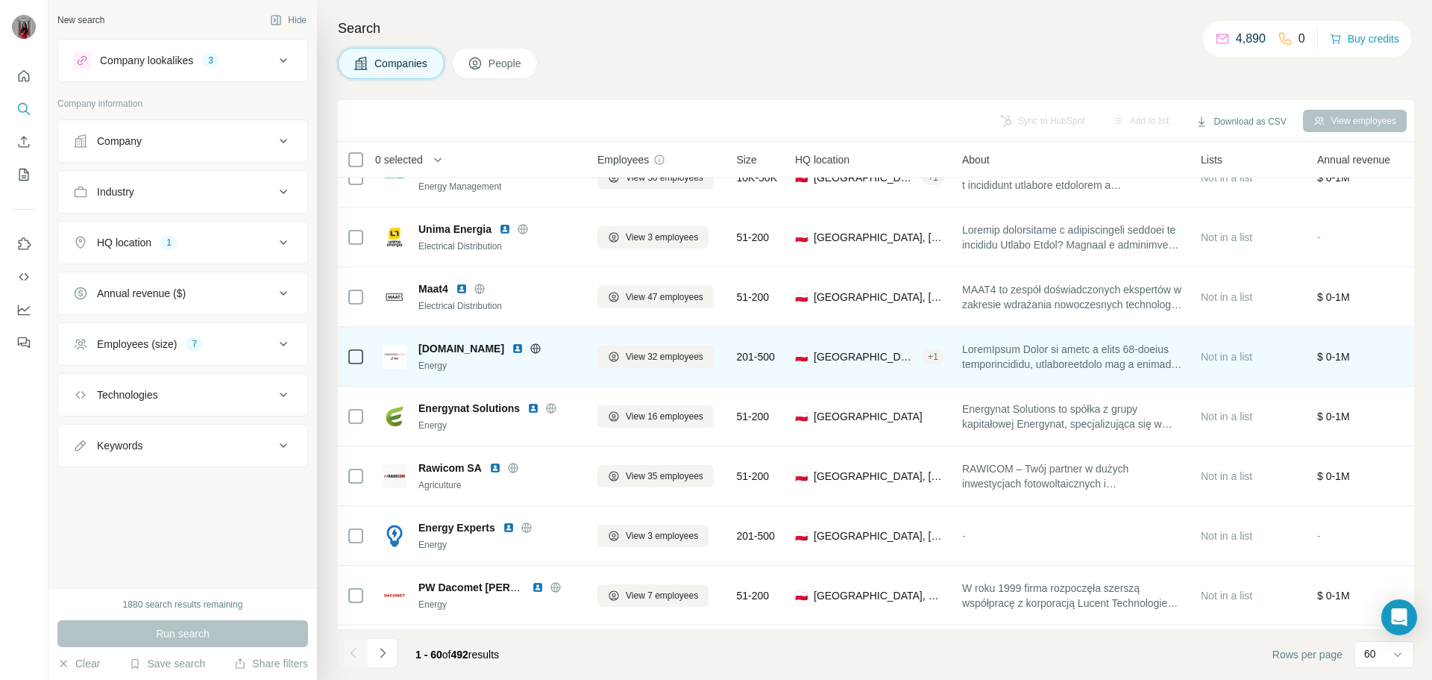
click at [524, 349] on img at bounding box center [518, 348] width 12 height 12
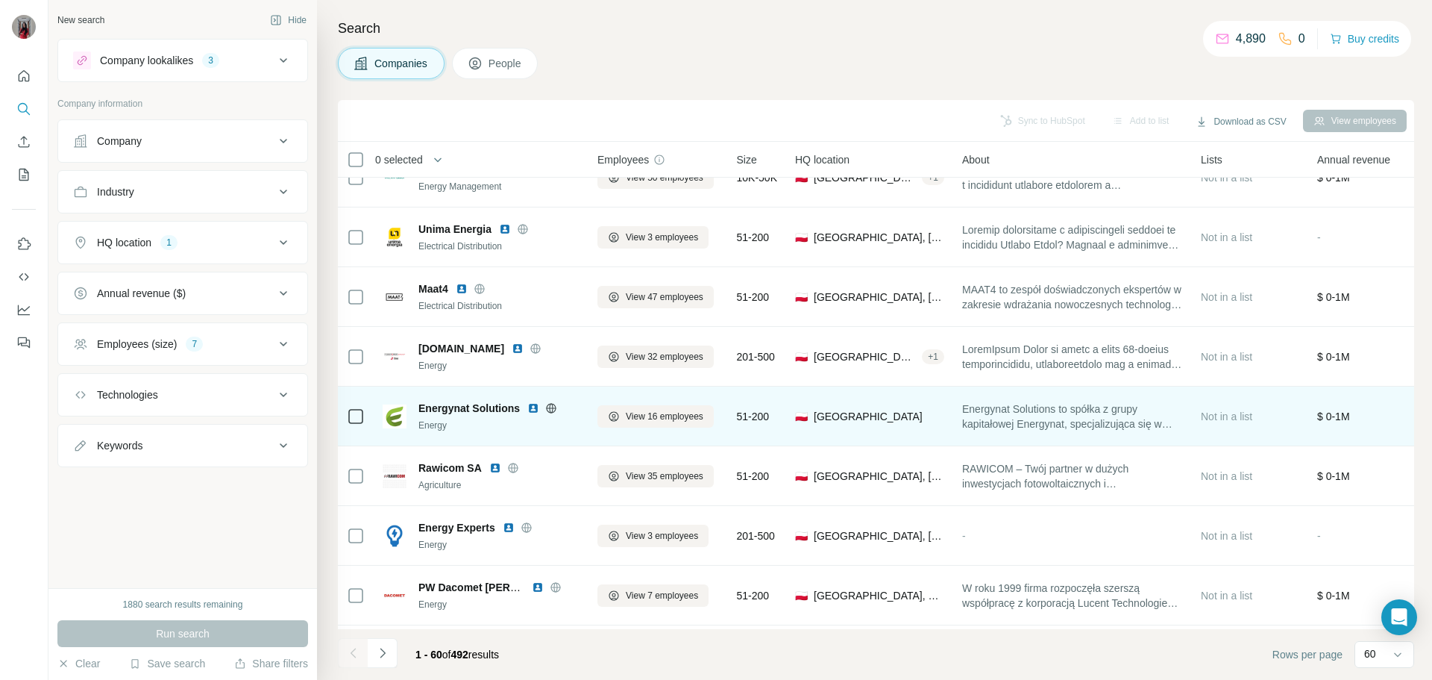
click at [531, 413] on img at bounding box center [533, 408] width 12 height 12
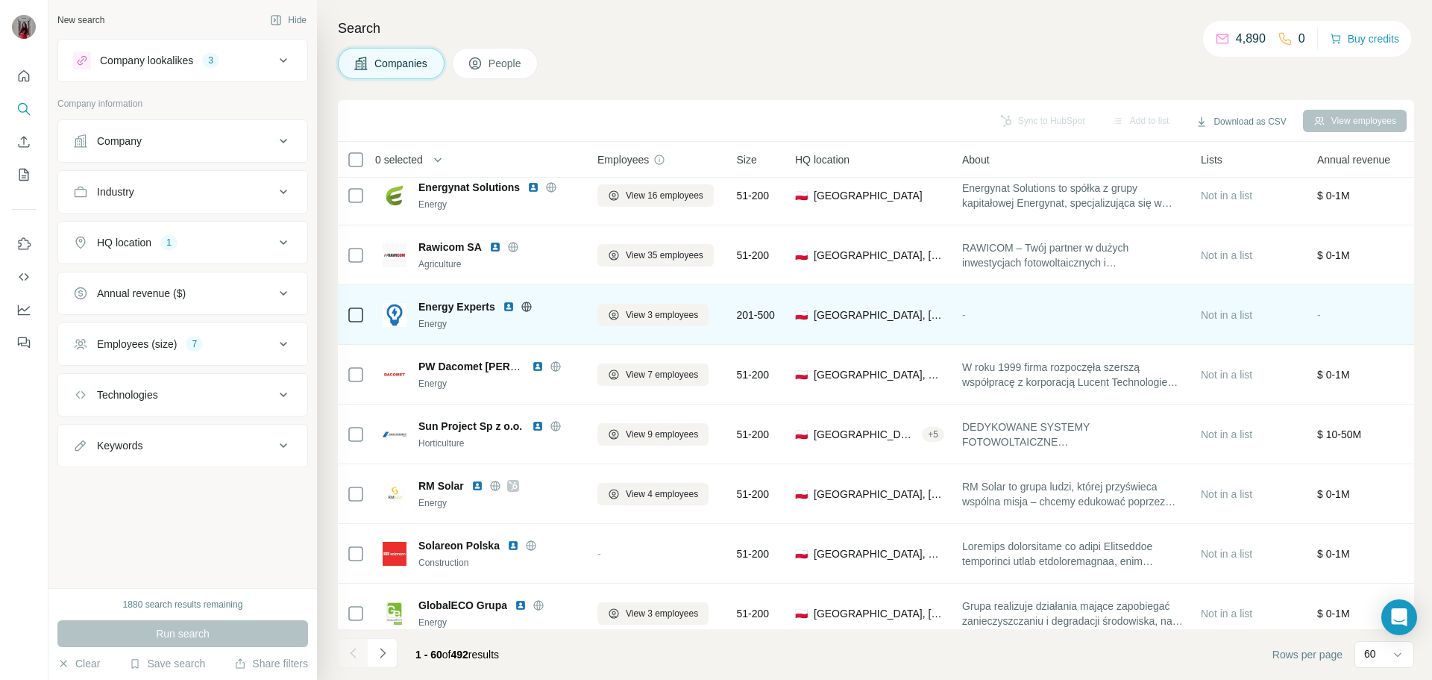
scroll to position [2462, 0]
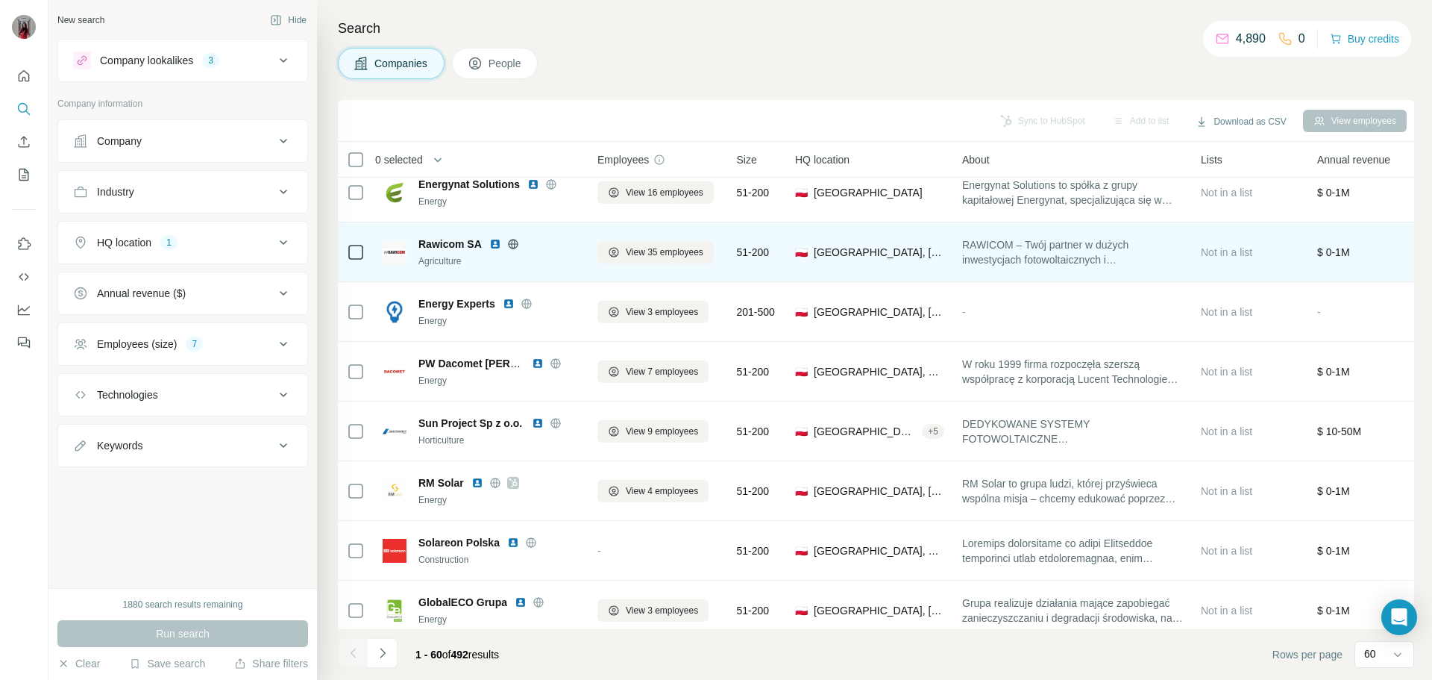
click at [497, 244] on img at bounding box center [495, 244] width 12 height 12
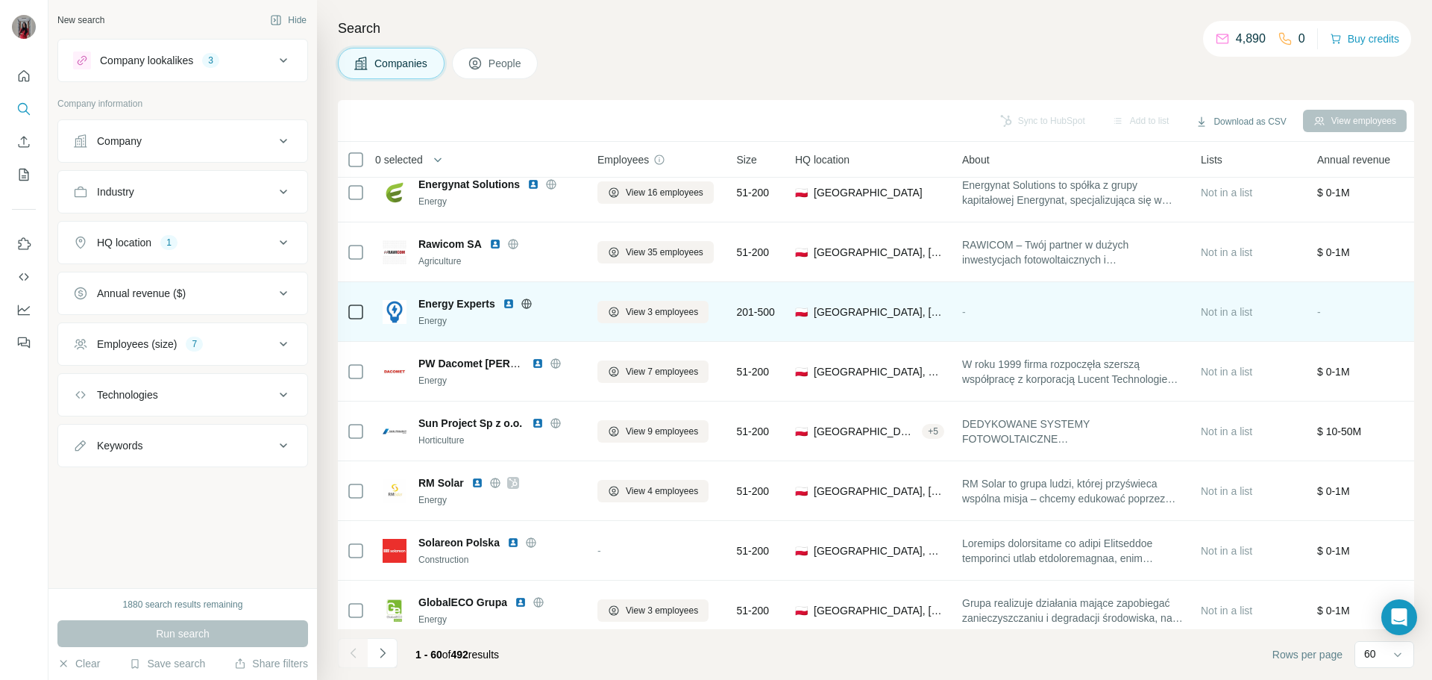
click at [507, 307] on img at bounding box center [509, 304] width 12 height 12
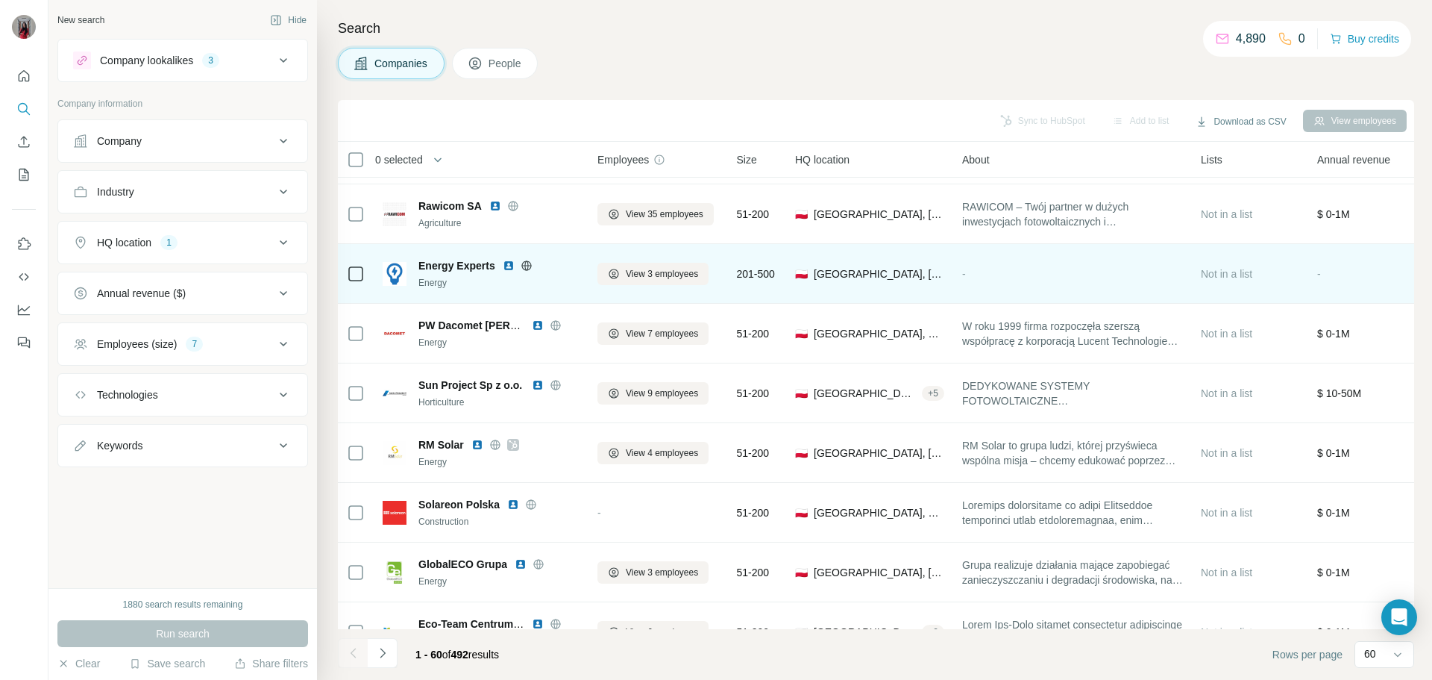
scroll to position [2536, 0]
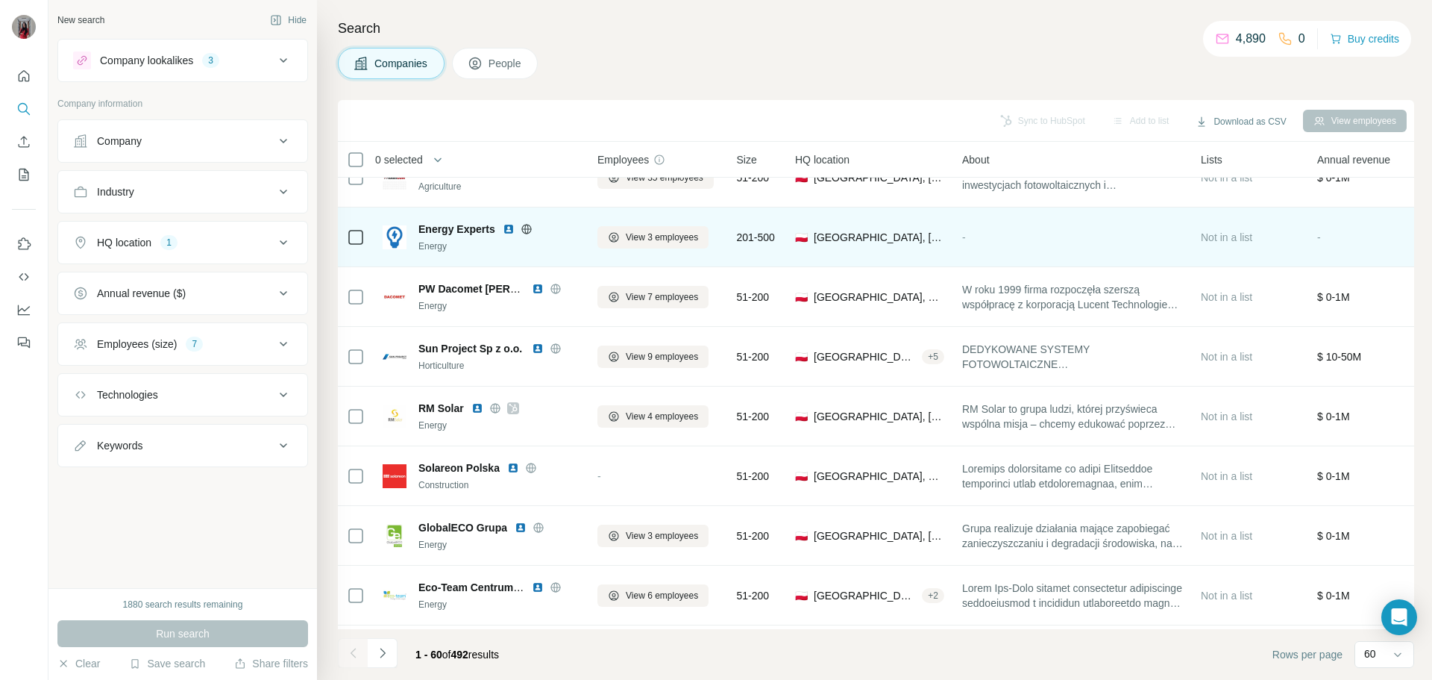
click at [527, 230] on icon at bounding box center [527, 229] width 12 height 12
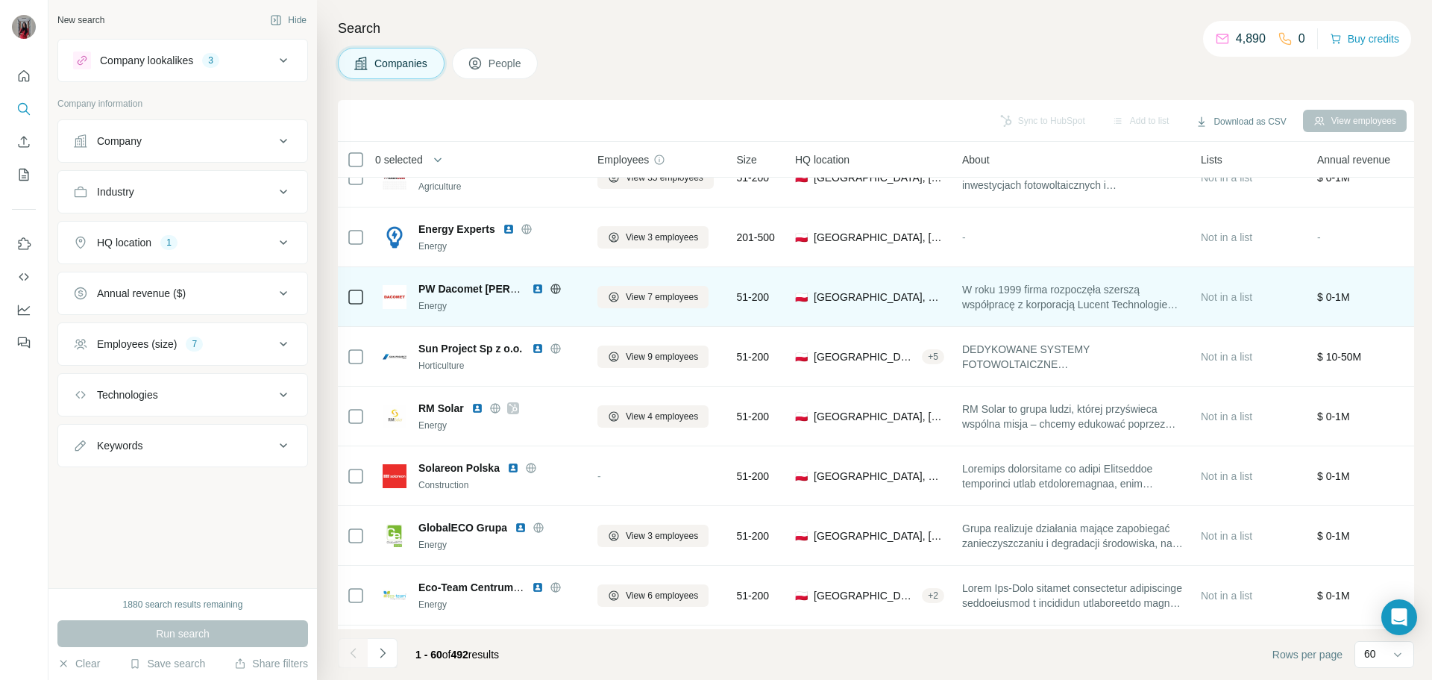
click at [538, 289] on img at bounding box center [538, 289] width 12 height 12
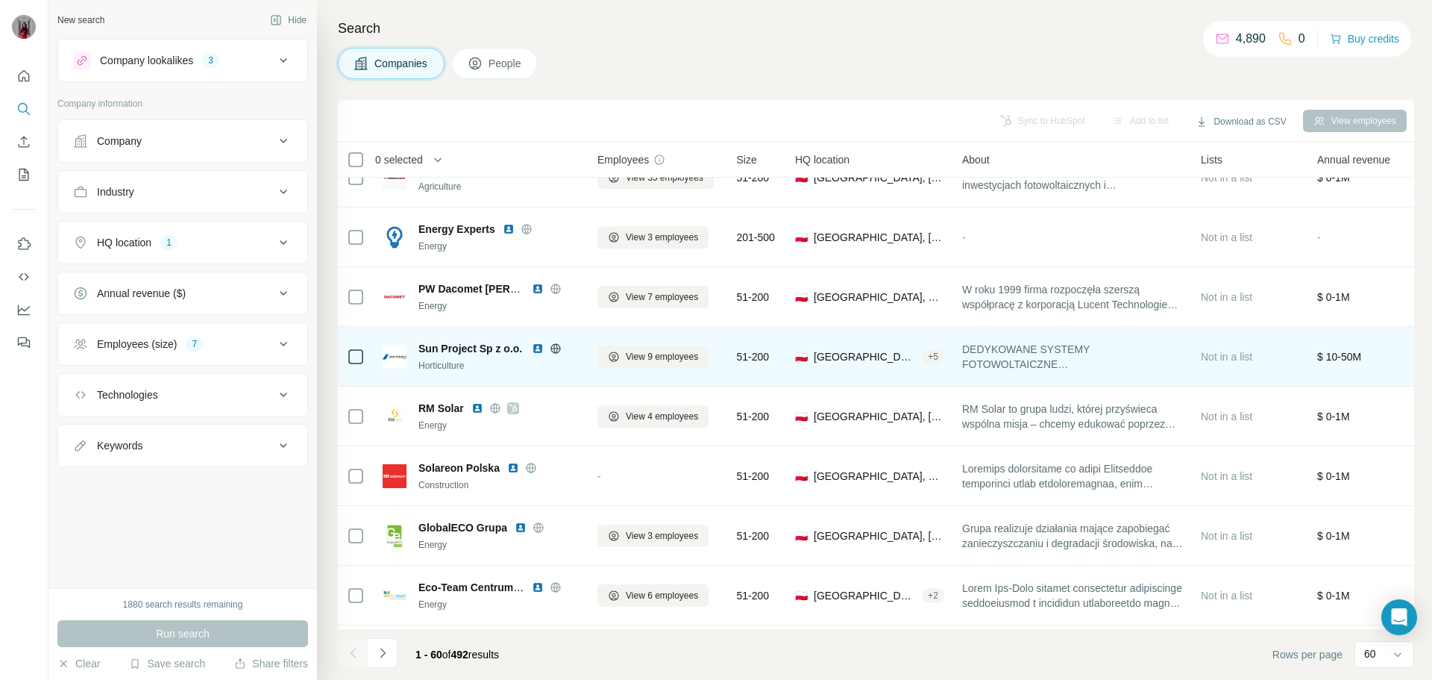
click at [539, 348] on img at bounding box center [538, 348] width 12 height 12
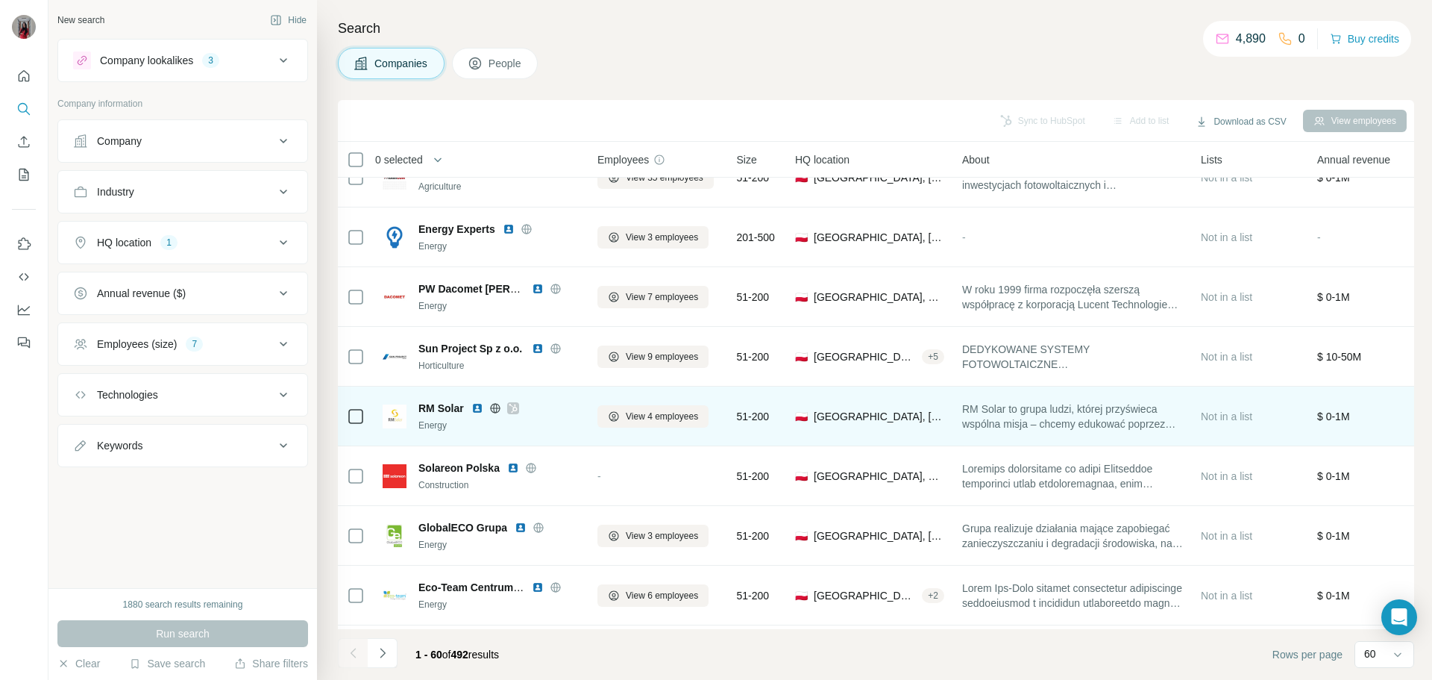
click at [479, 408] on img at bounding box center [477, 408] width 12 height 12
click at [479, 409] on img at bounding box center [477, 408] width 12 height 12
click at [493, 410] on icon at bounding box center [495, 408] width 12 height 12
click at [512, 413] on icon at bounding box center [513, 408] width 9 height 12
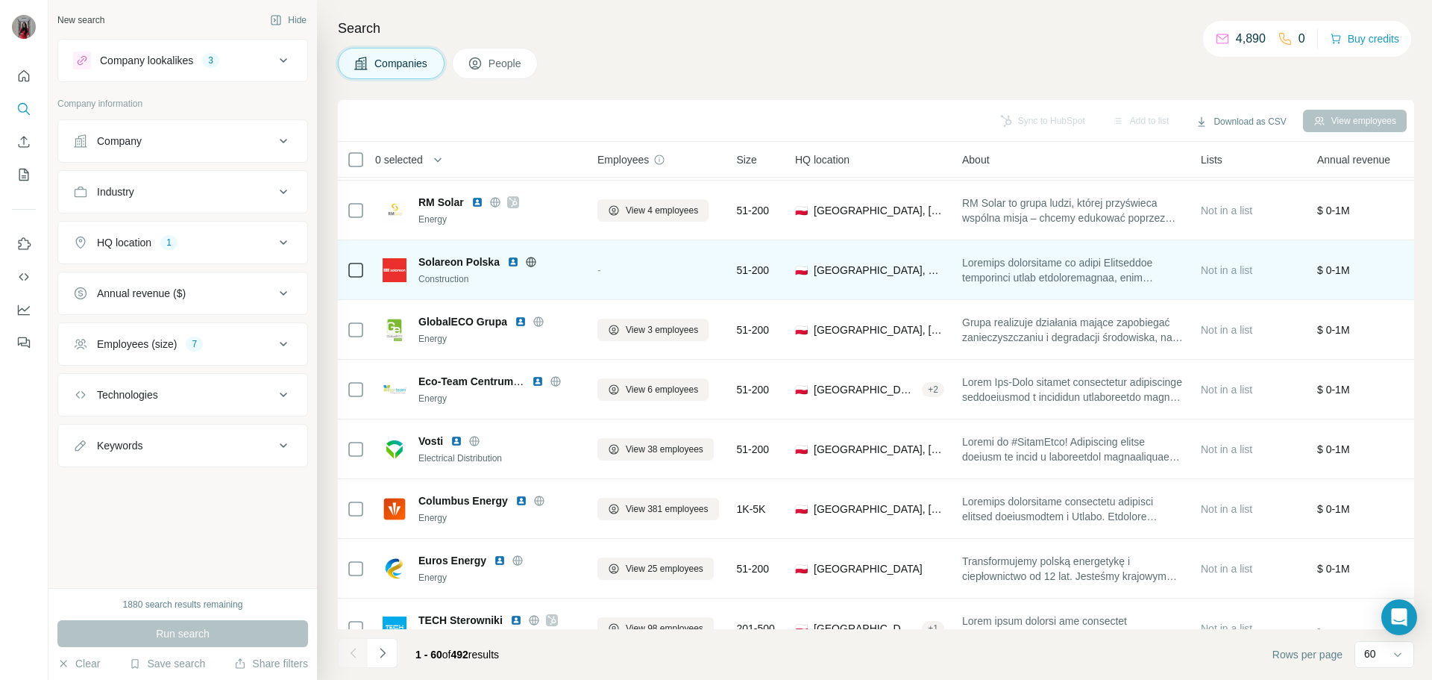
scroll to position [2764, 0]
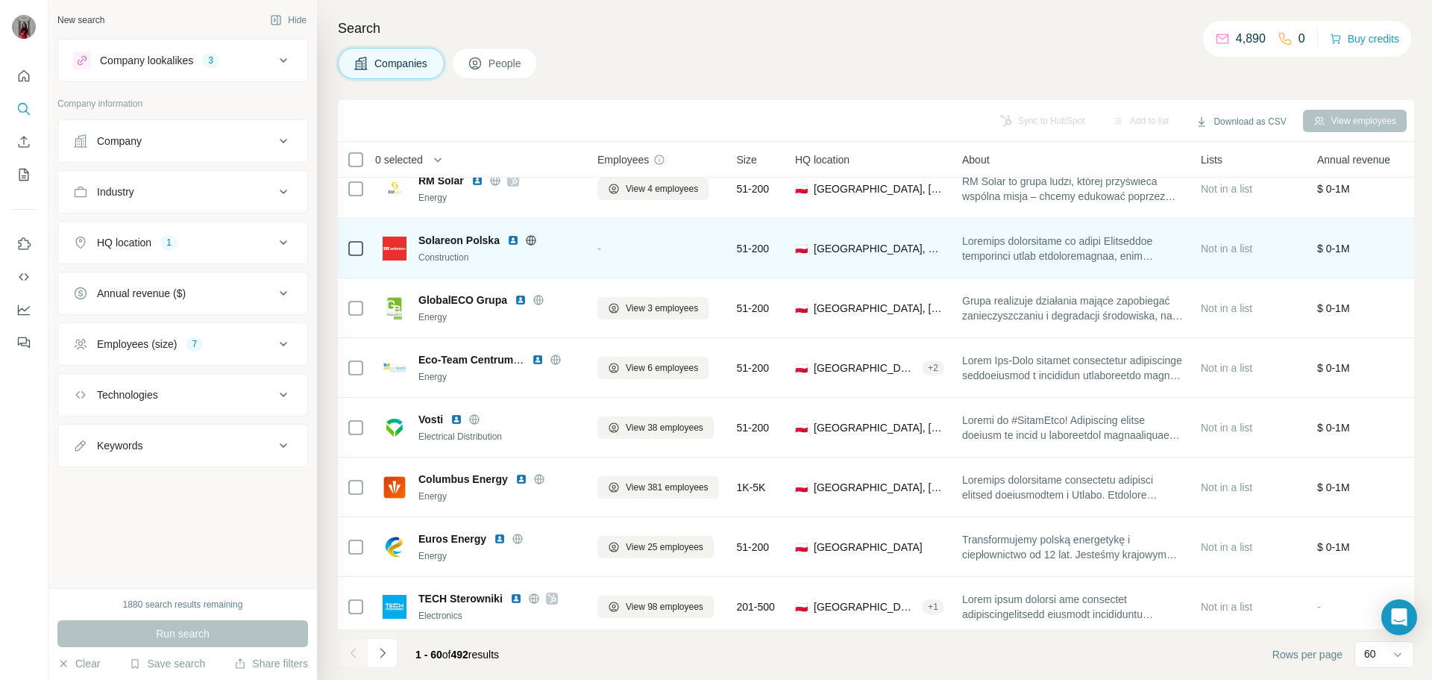
click at [514, 243] on img at bounding box center [513, 240] width 12 height 12
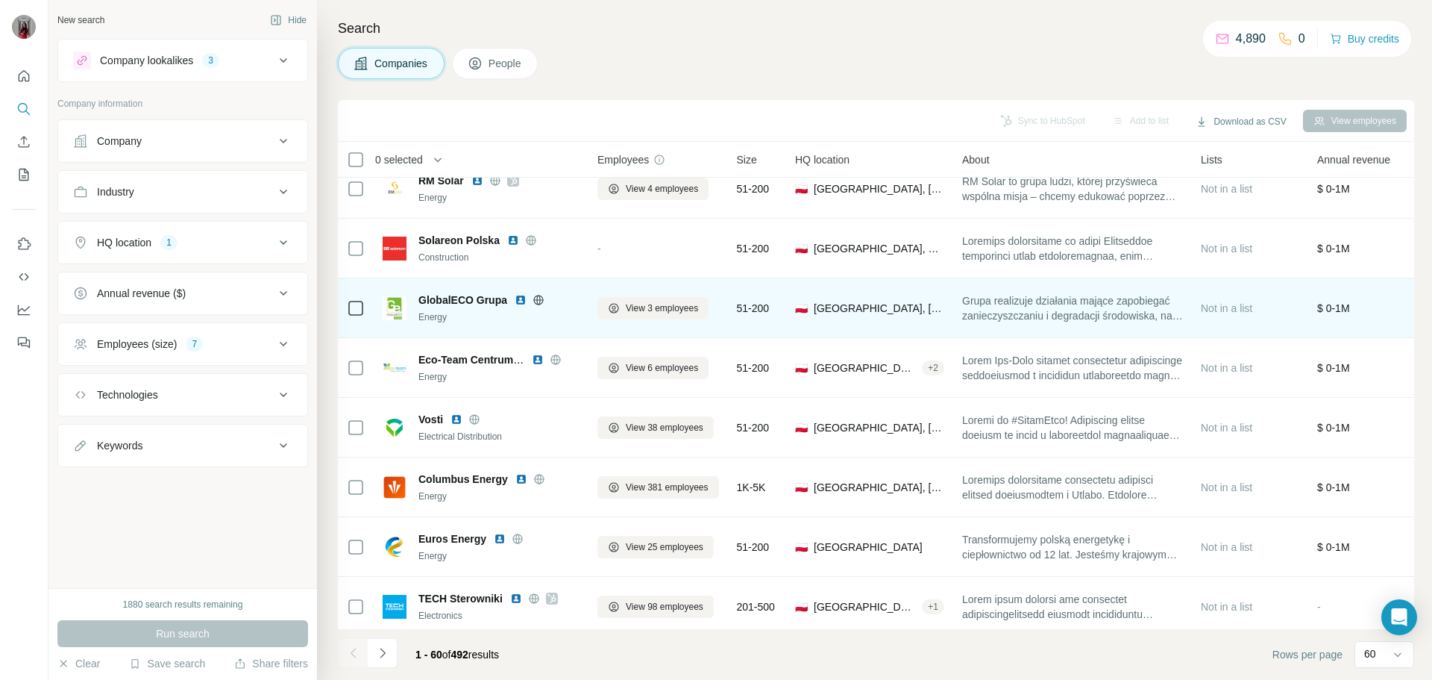
click at [521, 300] on img at bounding box center [521, 300] width 12 height 12
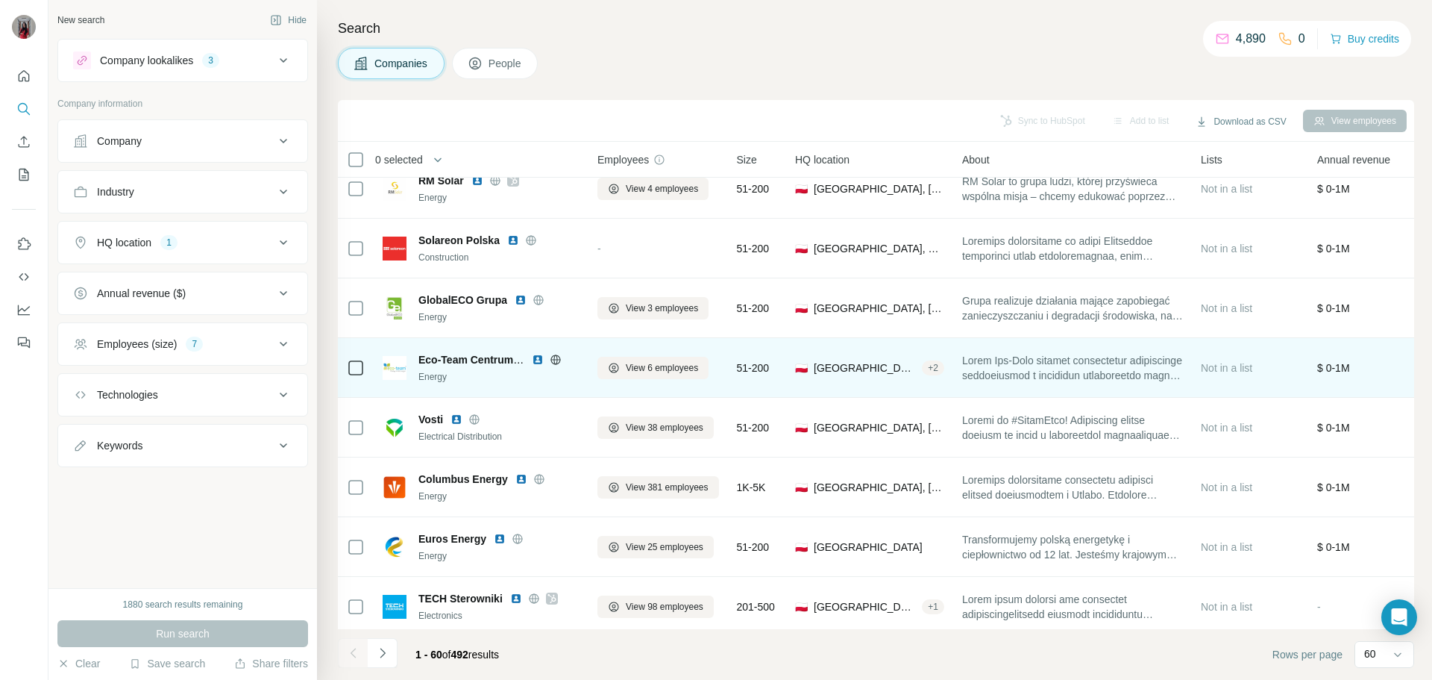
click at [536, 362] on img at bounding box center [538, 360] width 12 height 12
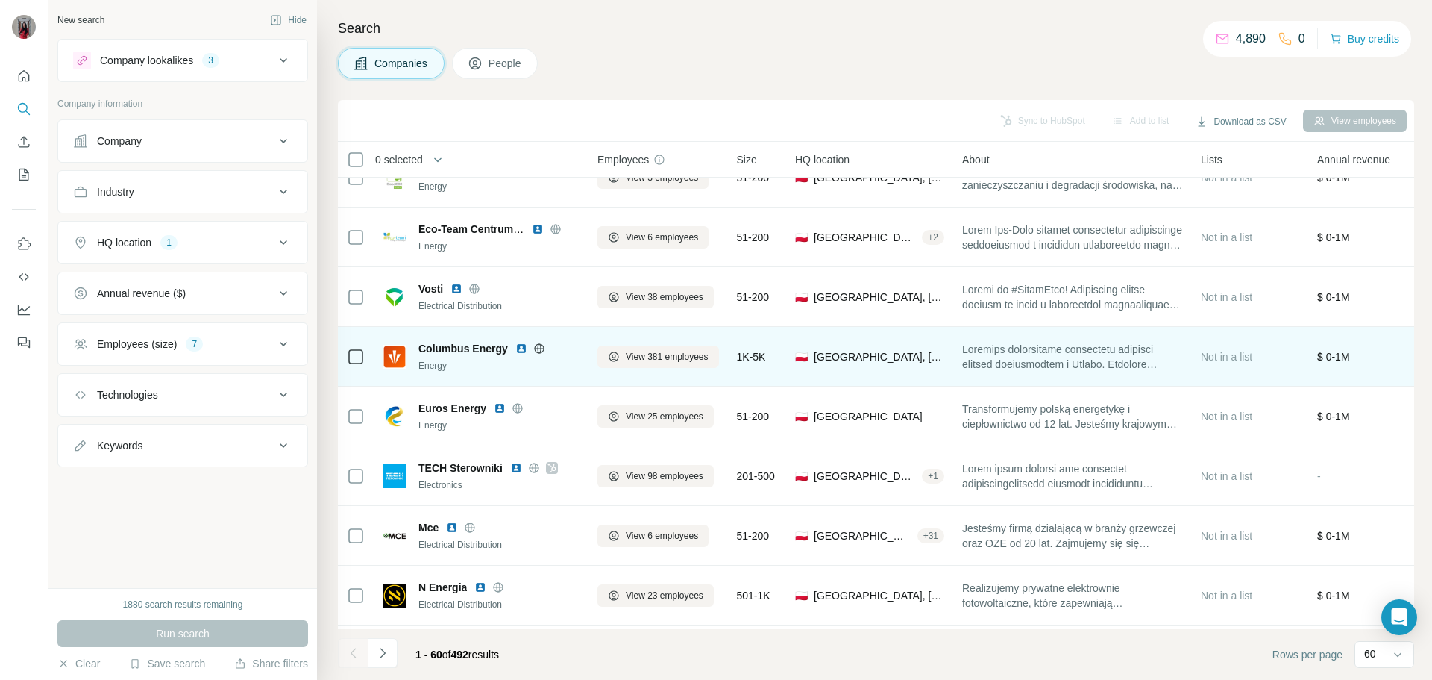
scroll to position [2913, 0]
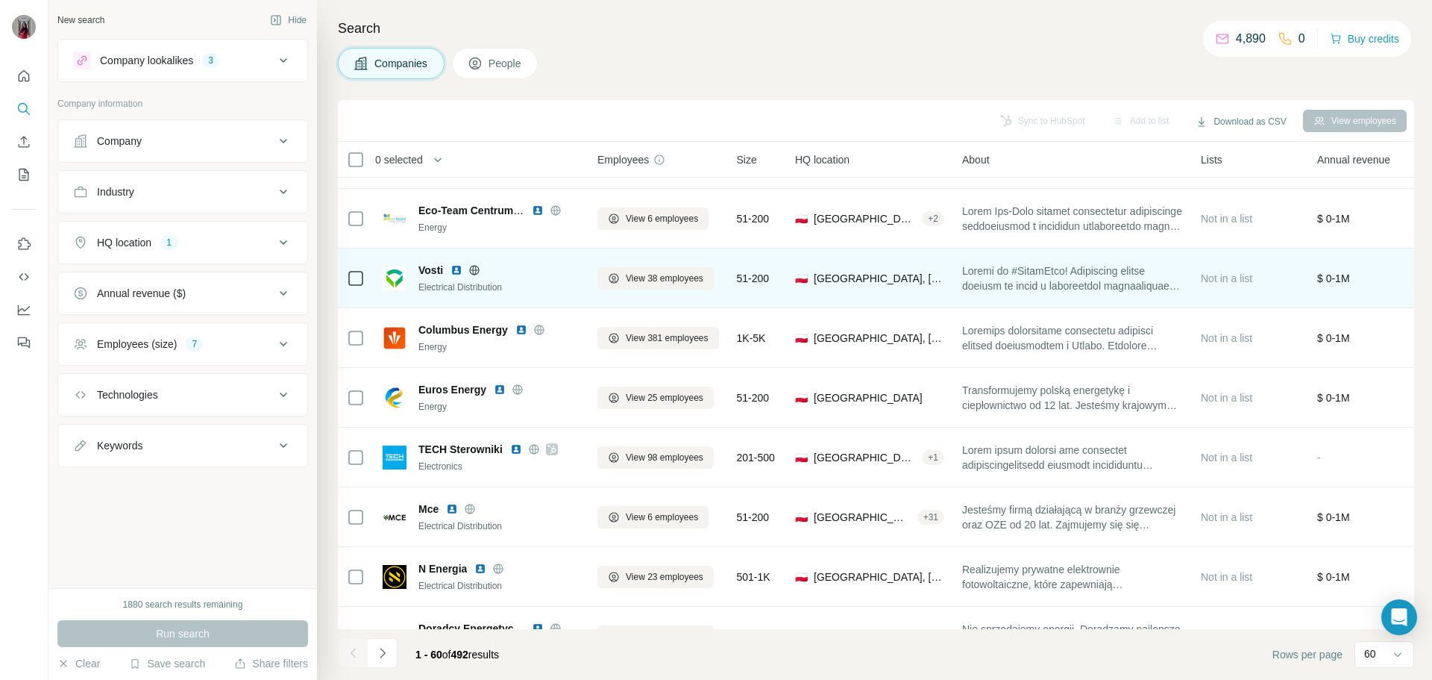
click at [460, 272] on img at bounding box center [457, 270] width 12 height 12
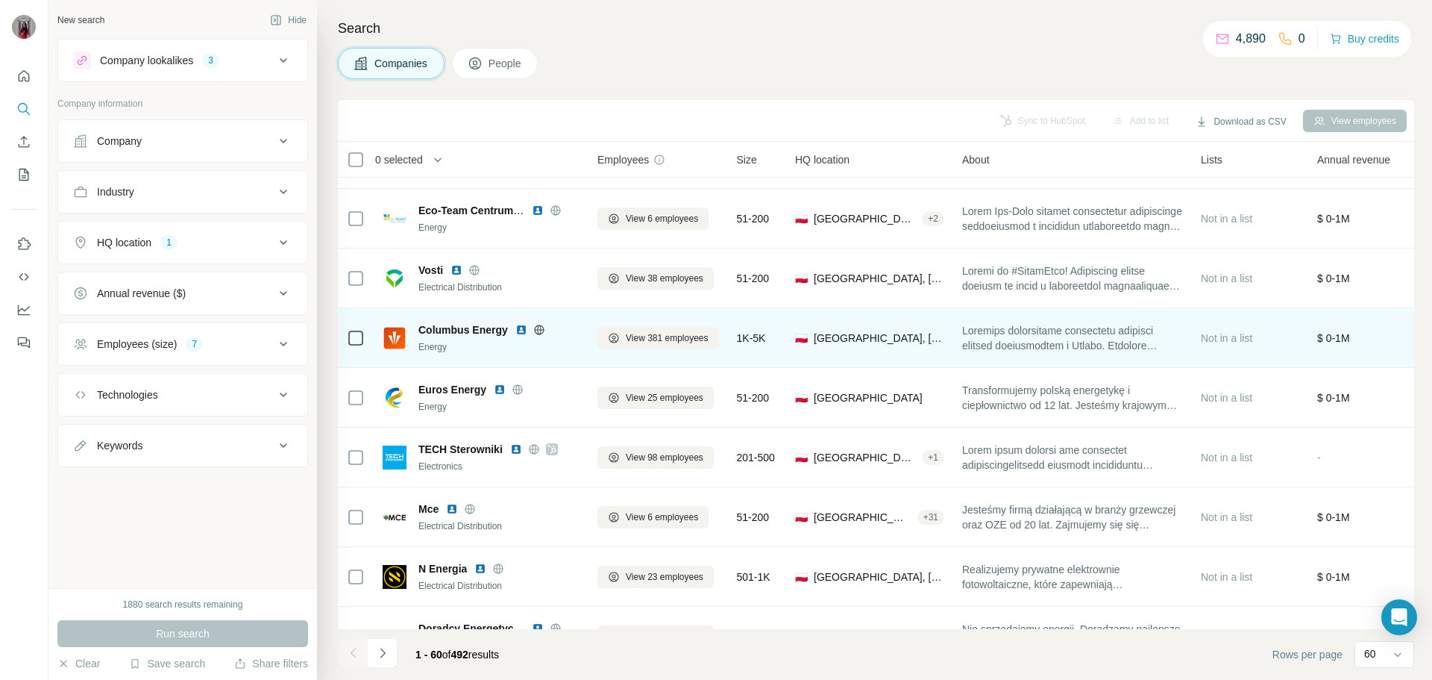
click at [522, 330] on img at bounding box center [521, 330] width 12 height 12
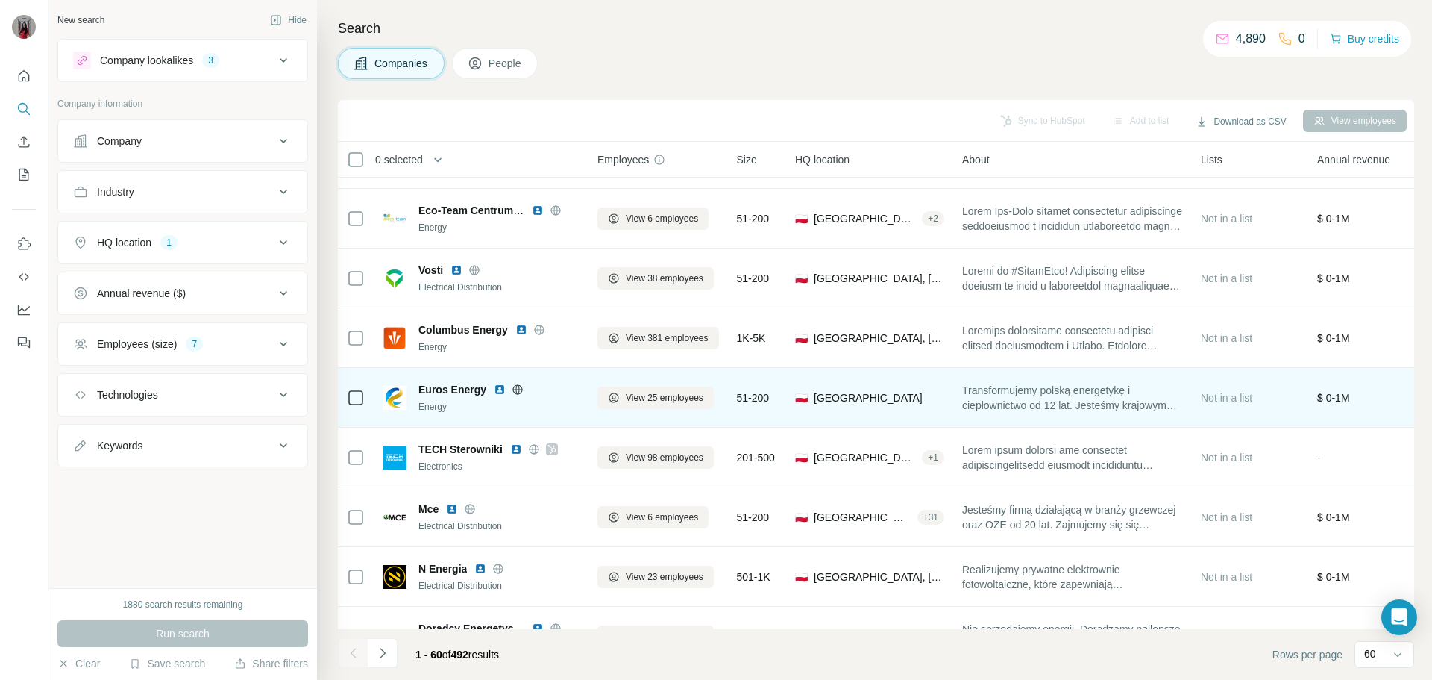
click at [498, 395] on img at bounding box center [500, 389] width 12 height 12
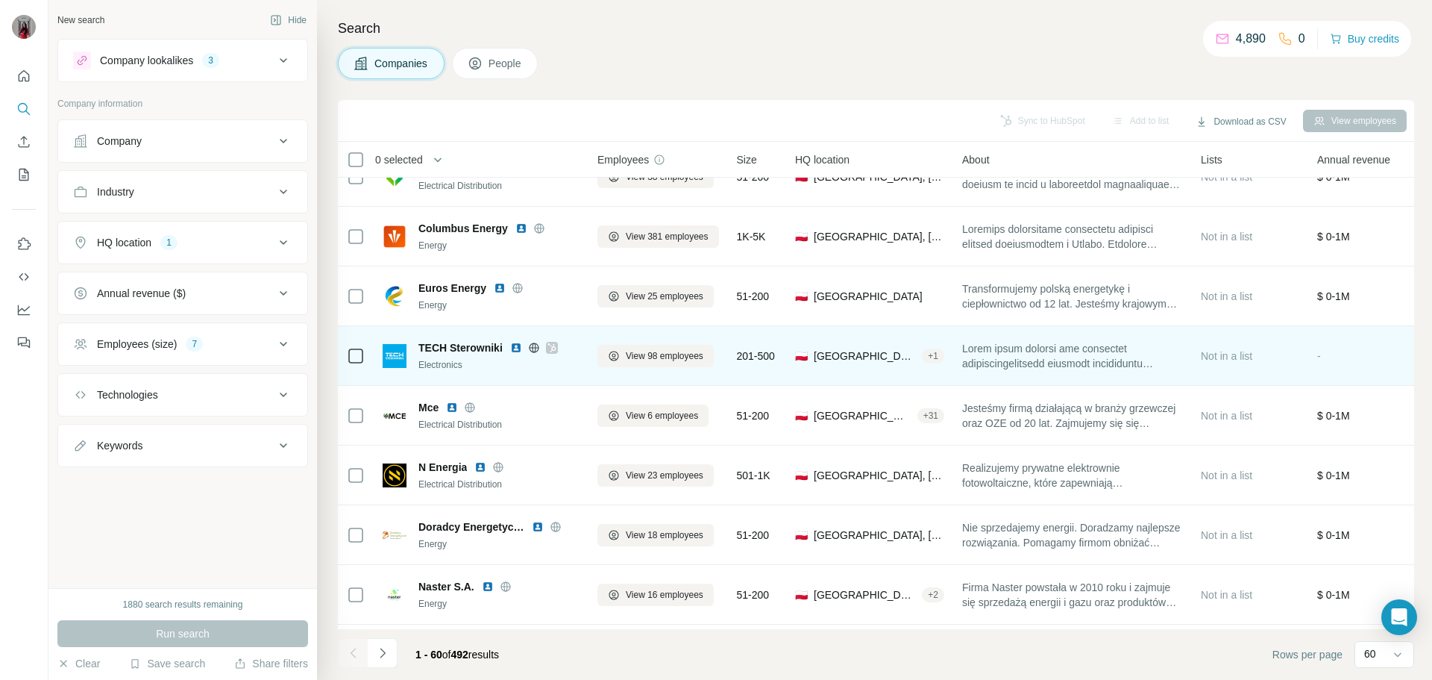
scroll to position [3062, 0]
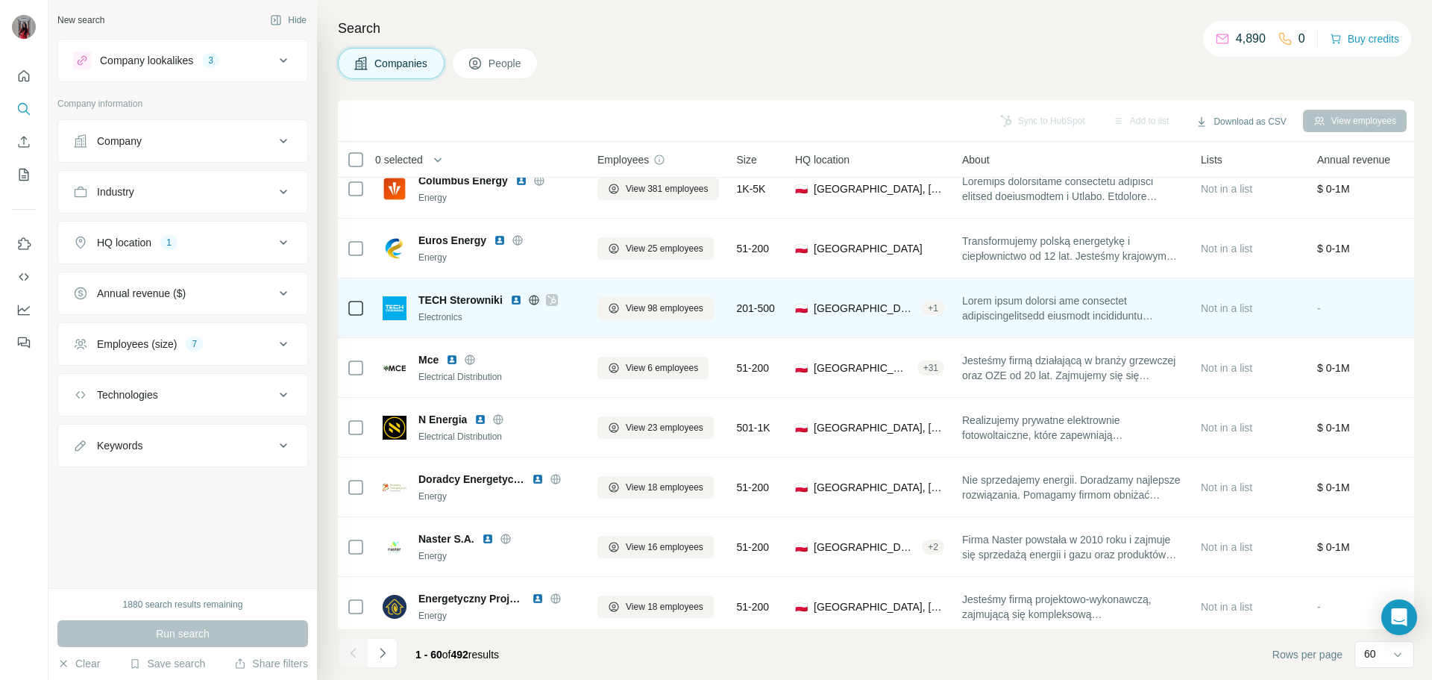
click at [520, 299] on img at bounding box center [516, 300] width 12 height 12
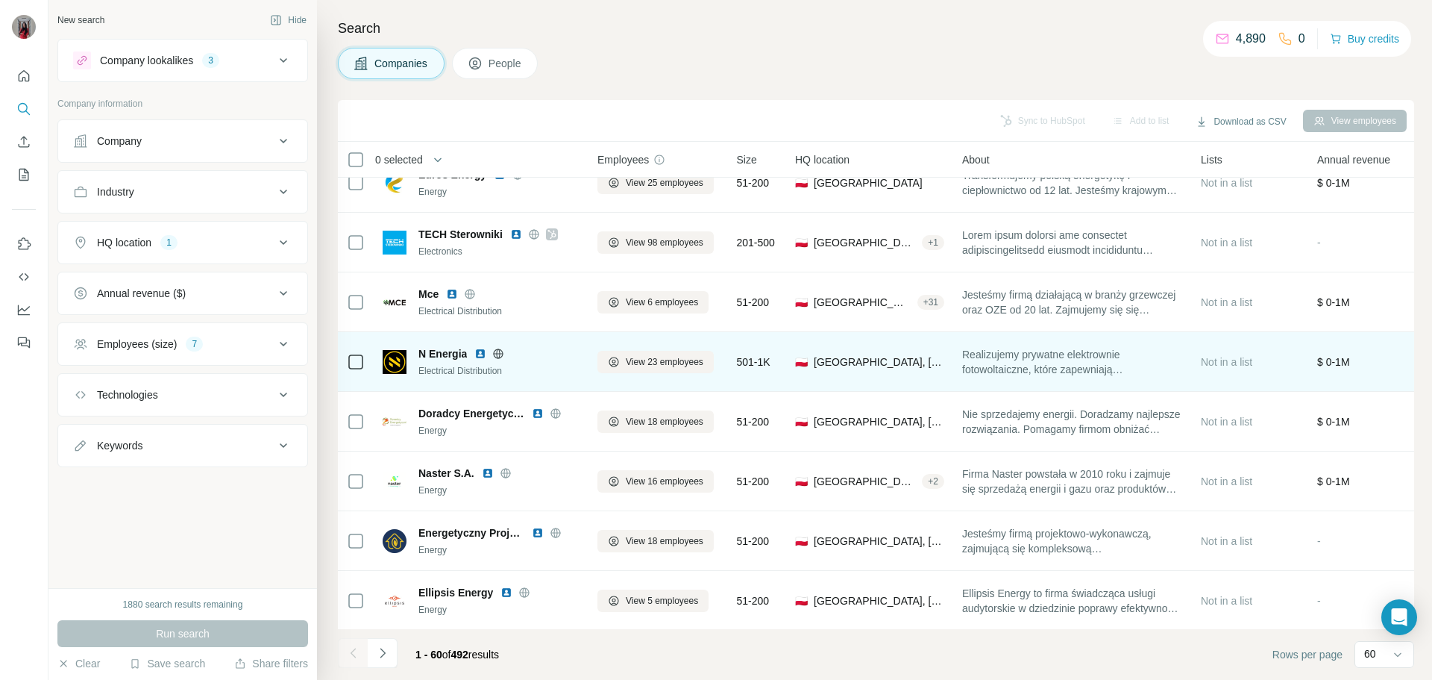
scroll to position [3137, 0]
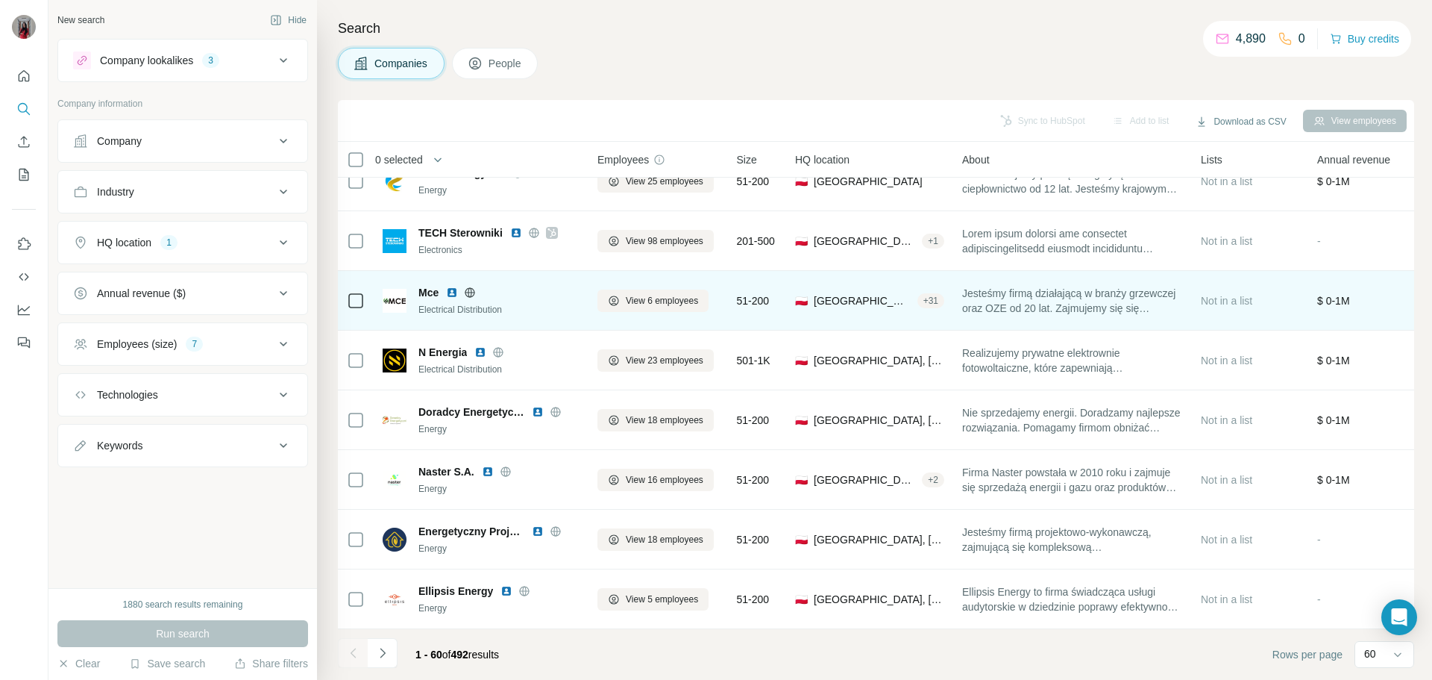
click at [453, 286] on img at bounding box center [452, 292] width 12 height 12
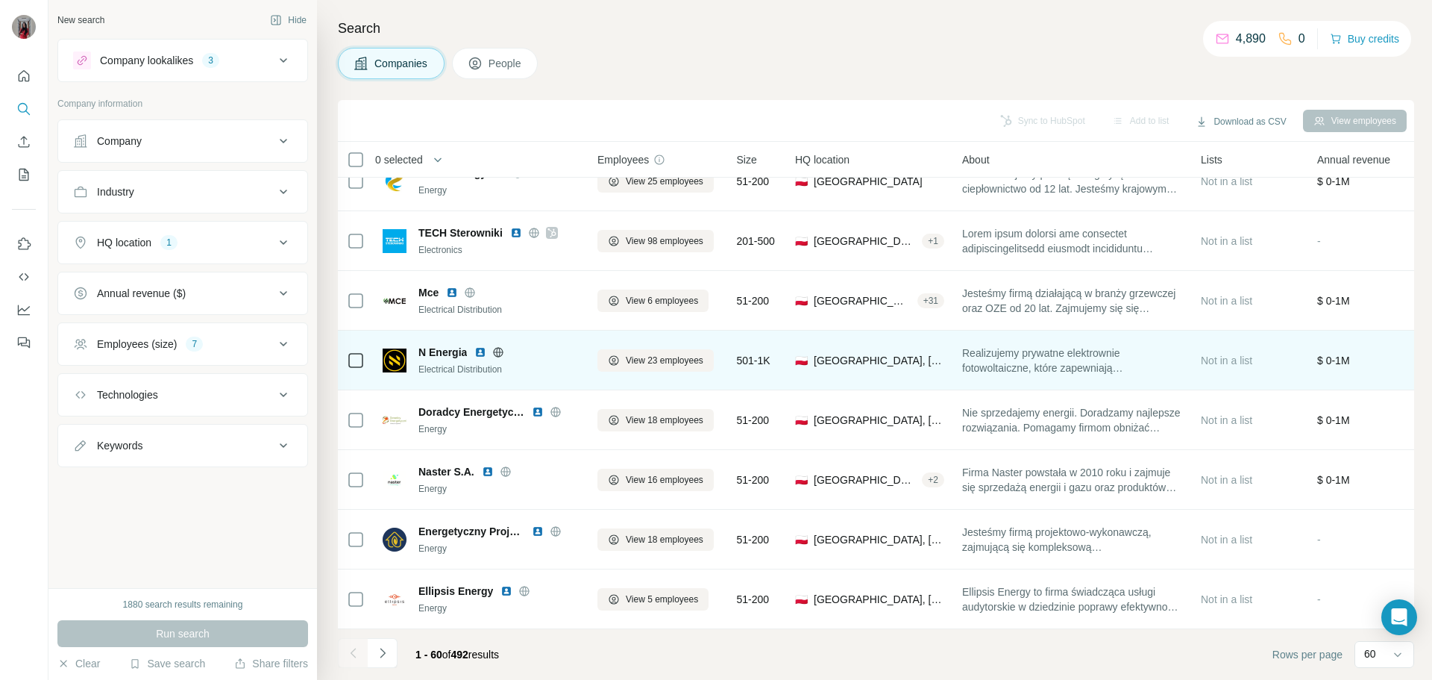
click at [477, 346] on img at bounding box center [480, 352] width 12 height 12
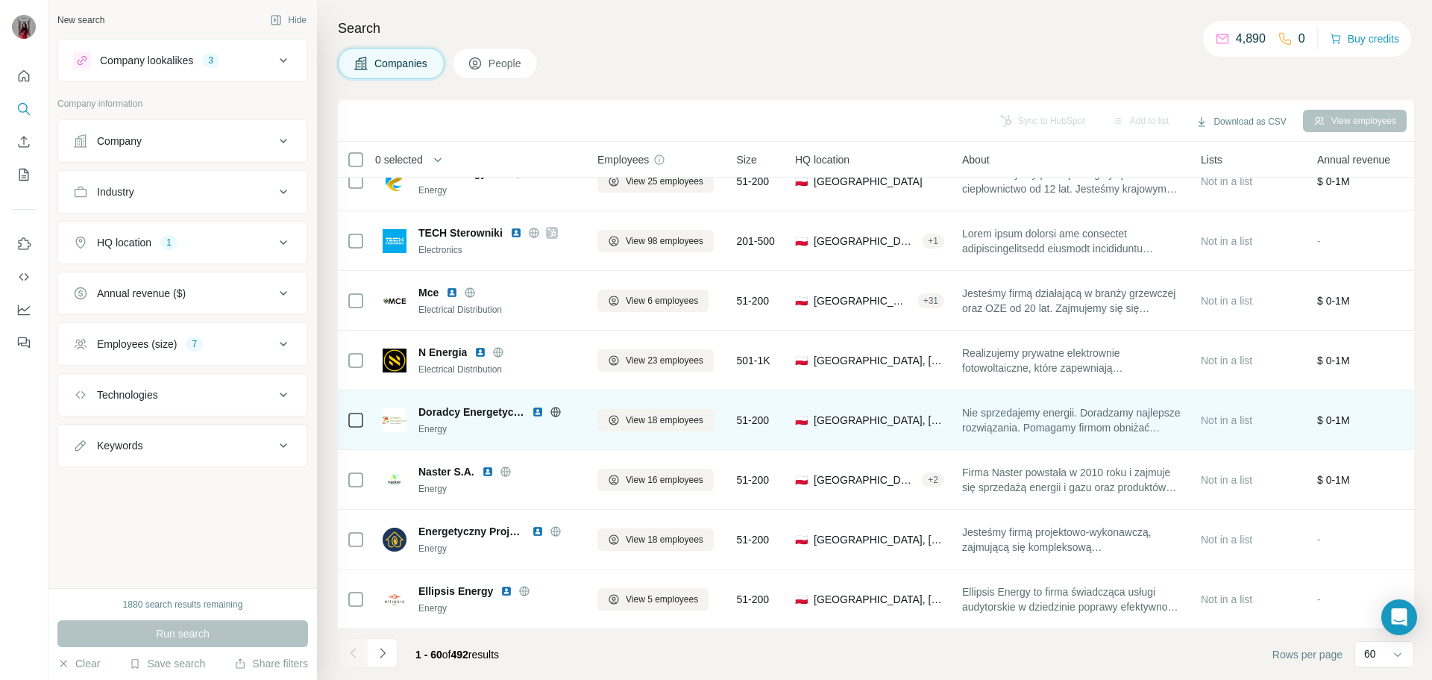
click at [537, 406] on img at bounding box center [538, 412] width 12 height 12
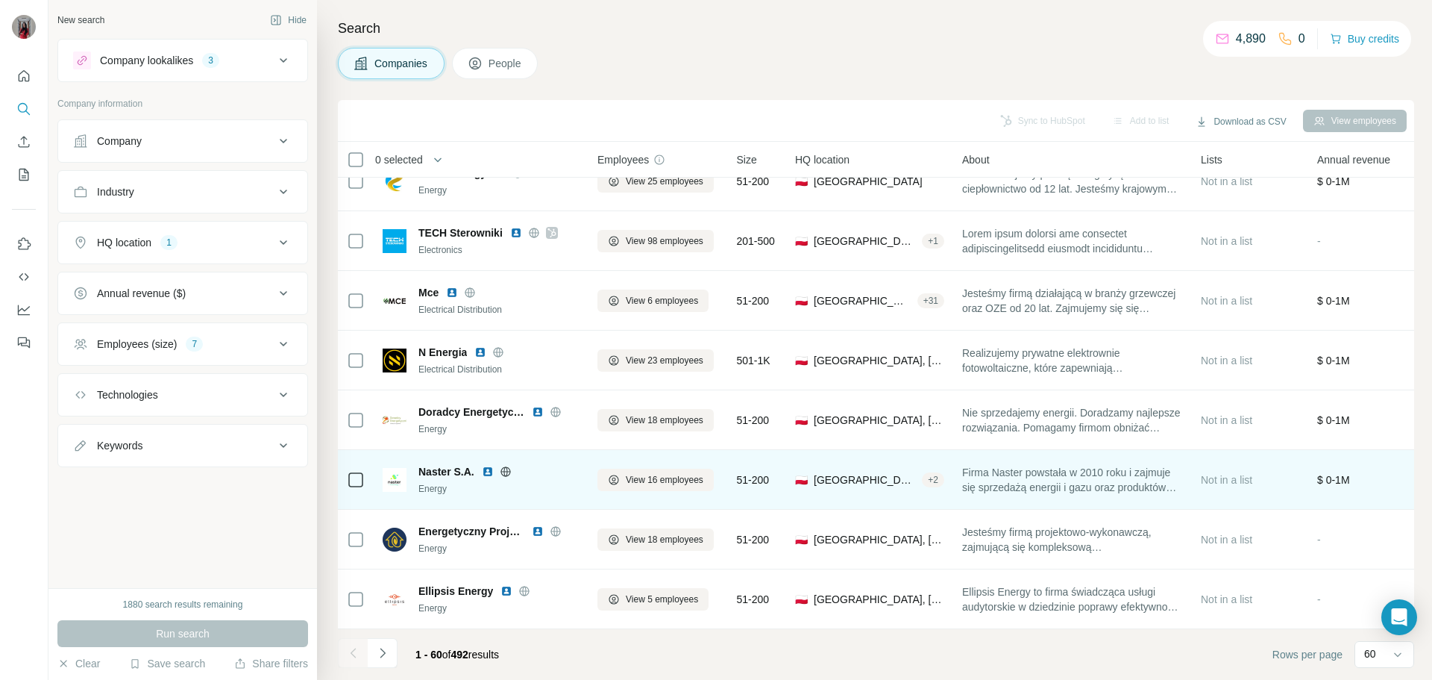
click at [488, 465] on img at bounding box center [488, 471] width 12 height 12
click at [509, 465] on icon at bounding box center [506, 471] width 12 height 12
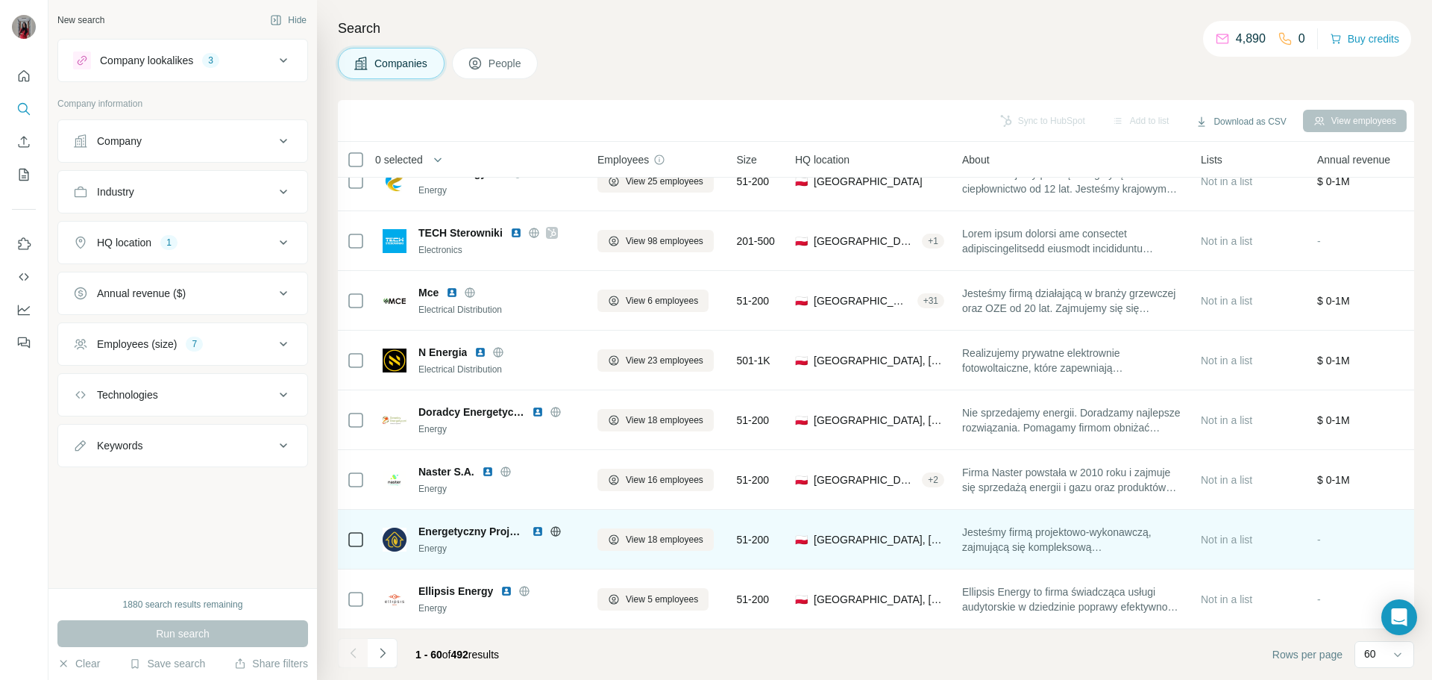
click at [536, 525] on img at bounding box center [538, 531] width 12 height 12
click at [557, 526] on icon at bounding box center [556, 531] width 4 height 10
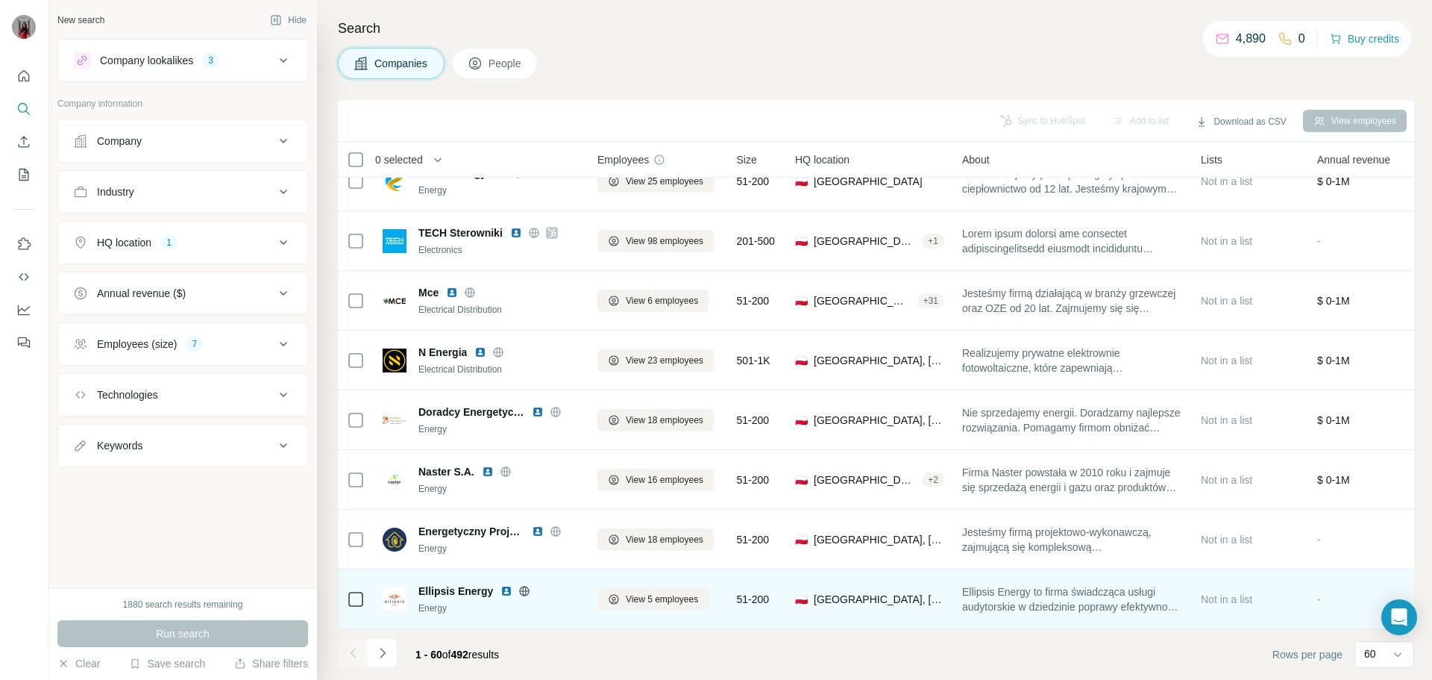
click at [507, 585] on img at bounding box center [507, 591] width 12 height 12
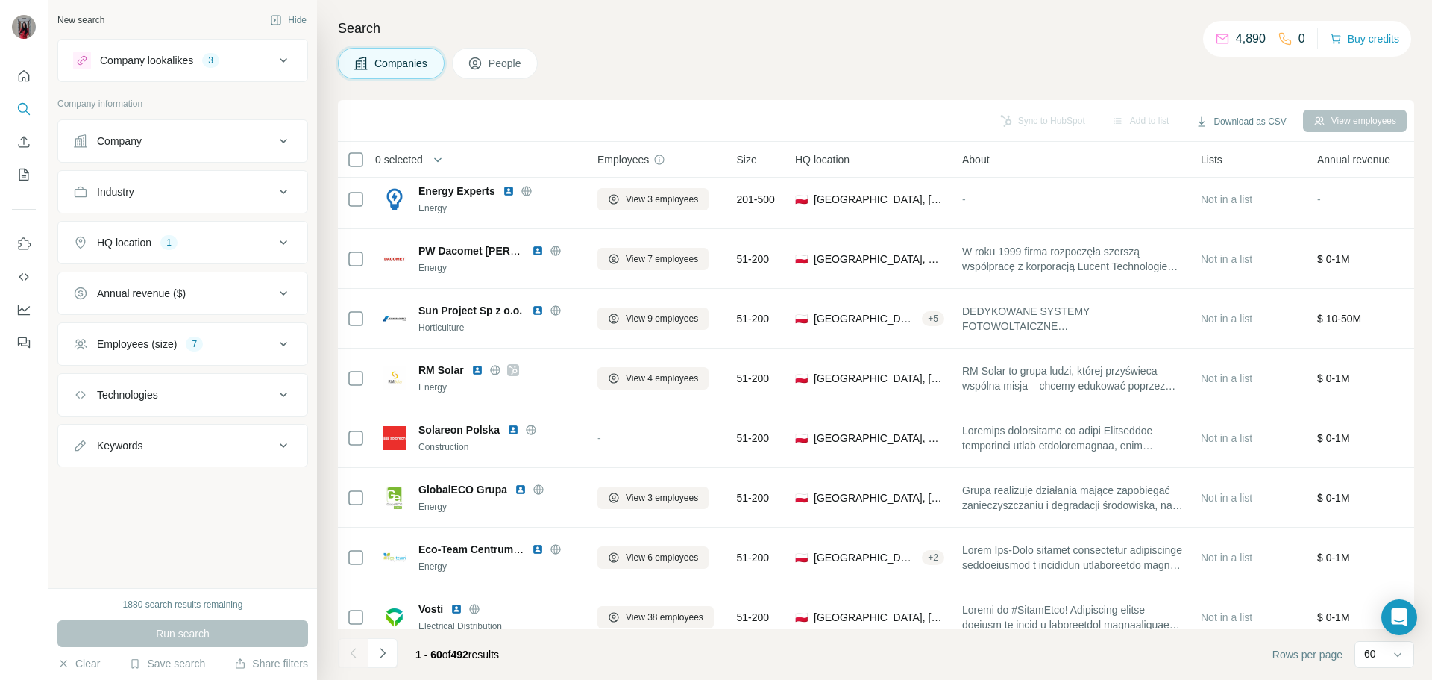
scroll to position [2242, 0]
